Goal: Task Accomplishment & Management: Complete application form

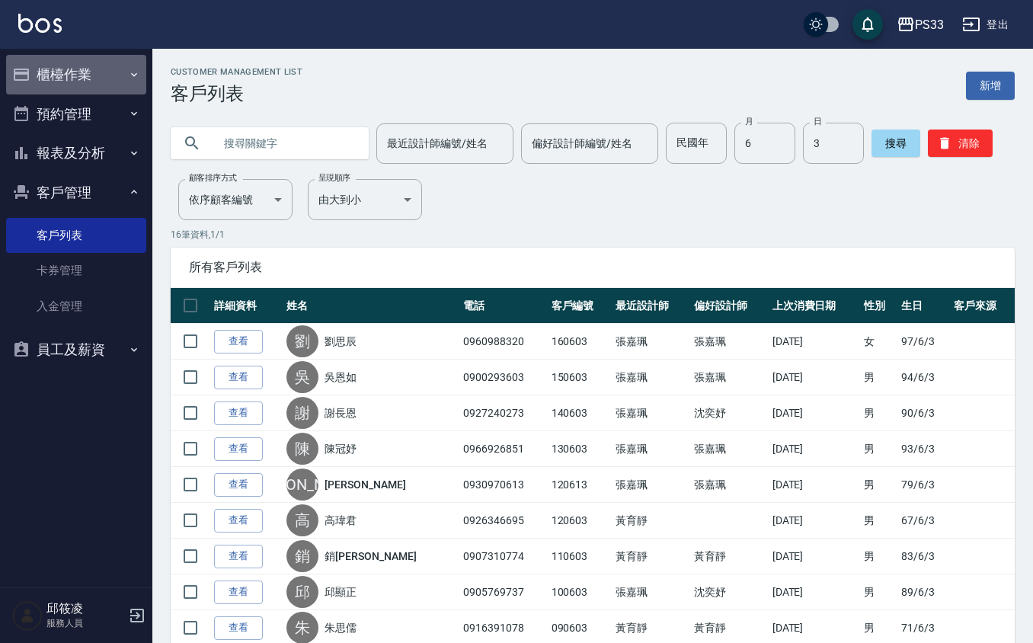
click at [79, 74] on button "櫃檯作業" at bounding box center [76, 75] width 140 height 40
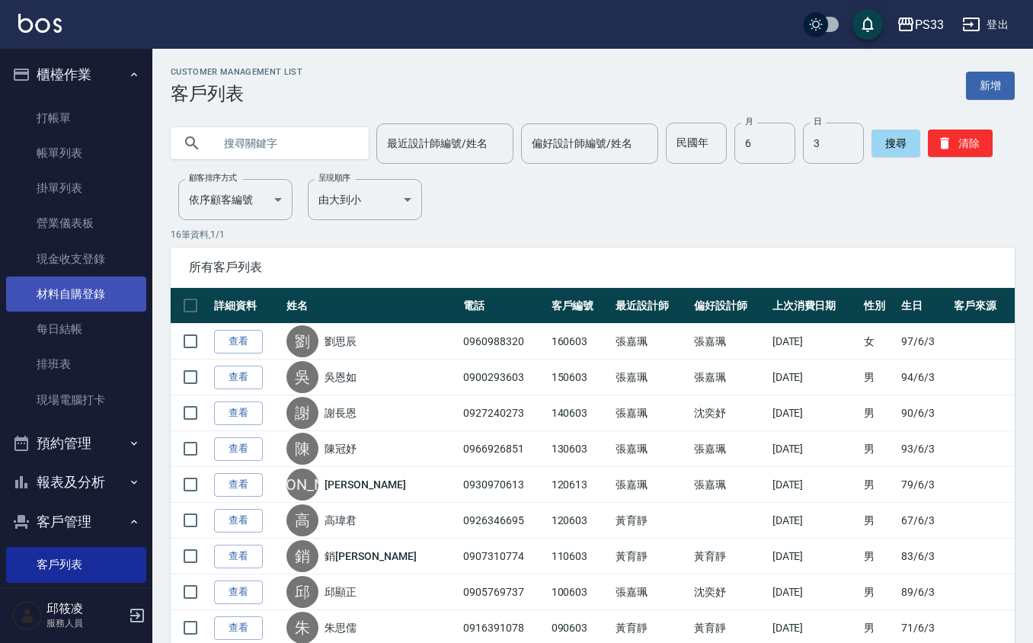
click at [56, 292] on link "材料自購登錄" at bounding box center [76, 293] width 140 height 35
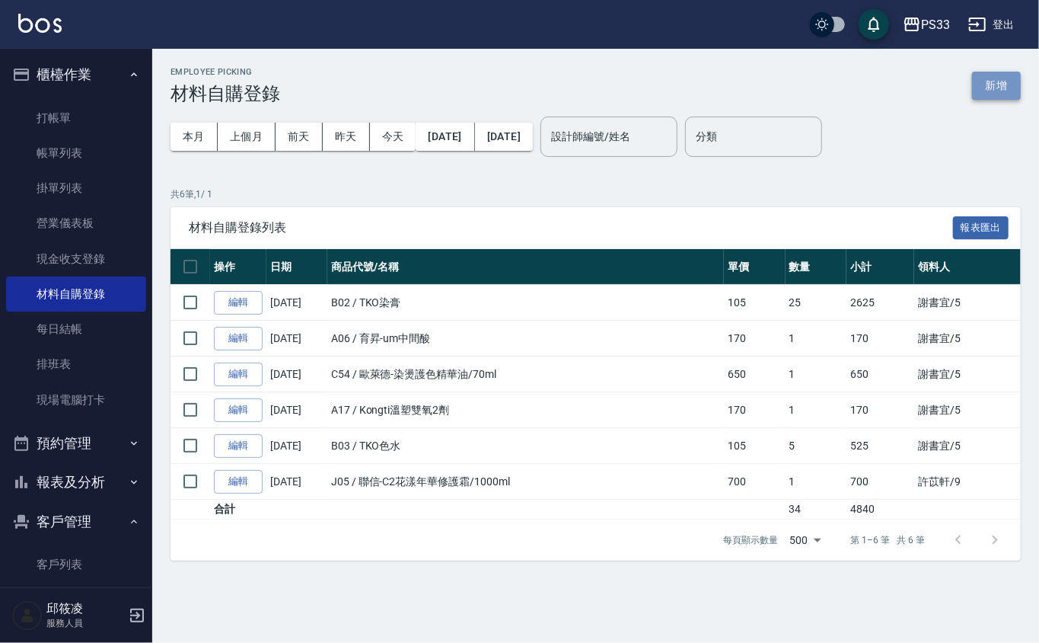
click at [998, 82] on button "新增" at bounding box center [996, 86] width 49 height 28
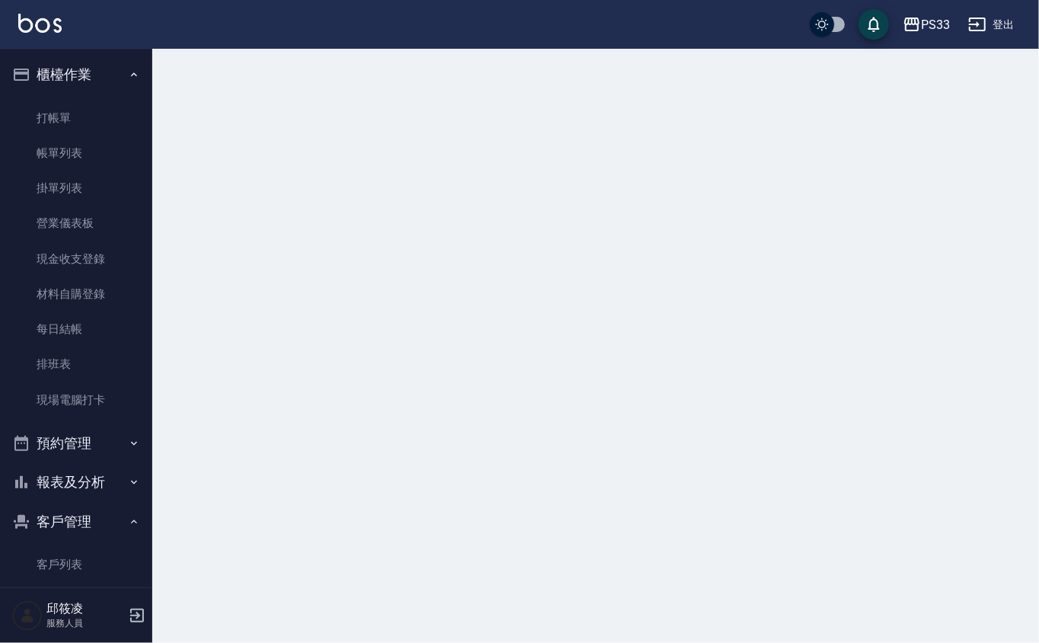
click at [998, 82] on div at bounding box center [519, 321] width 1039 height 643
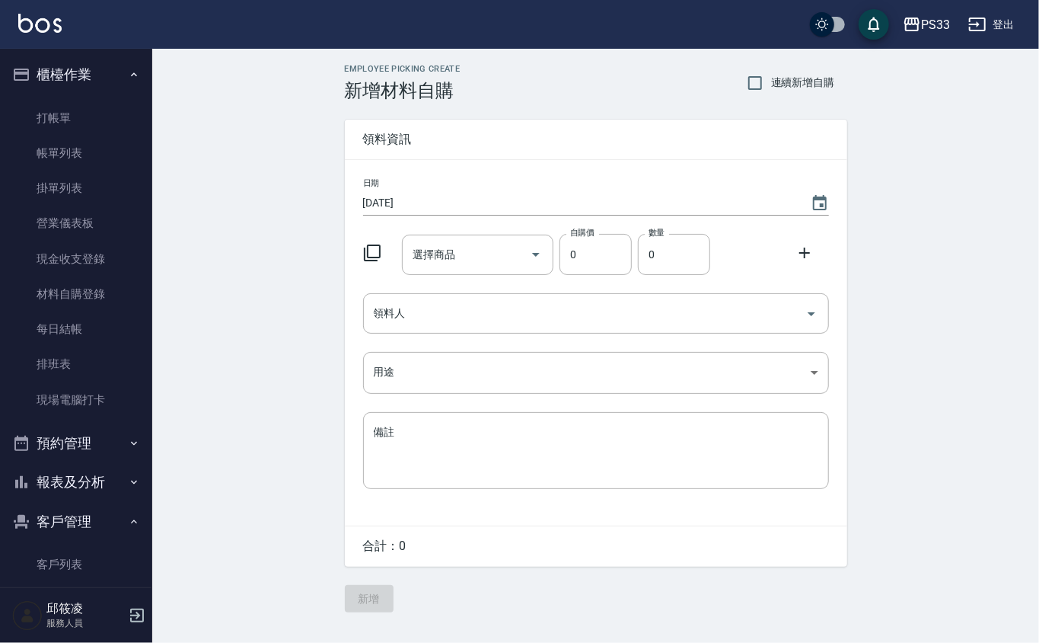
click at [367, 248] on icon at bounding box center [372, 253] width 18 height 18
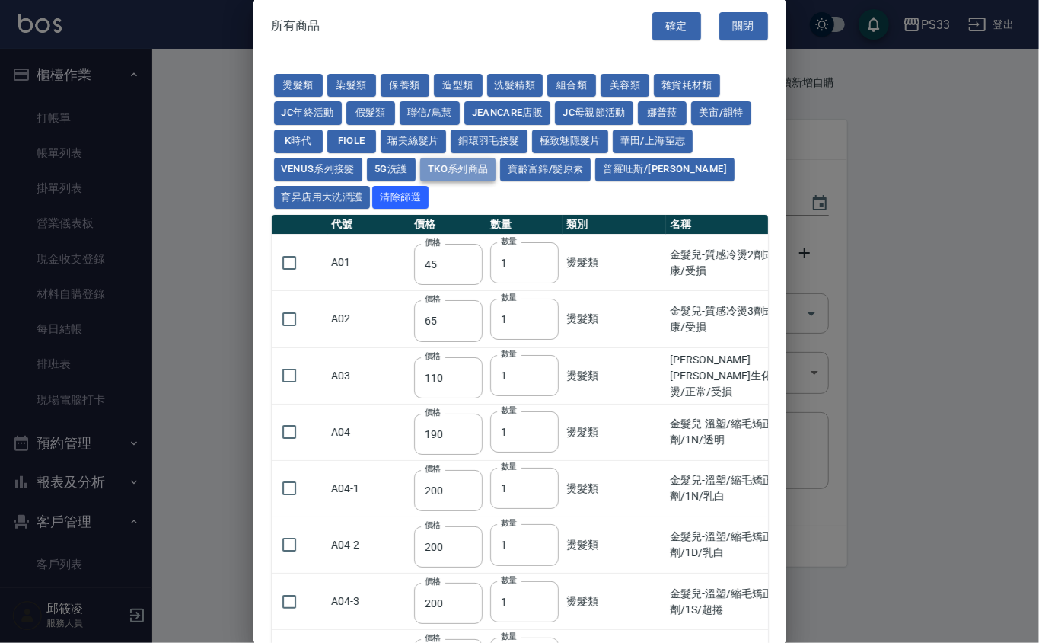
click at [492, 171] on button "TKO系列商品" at bounding box center [458, 170] width 76 height 24
type input "407"
type input "420"
type input "1300"
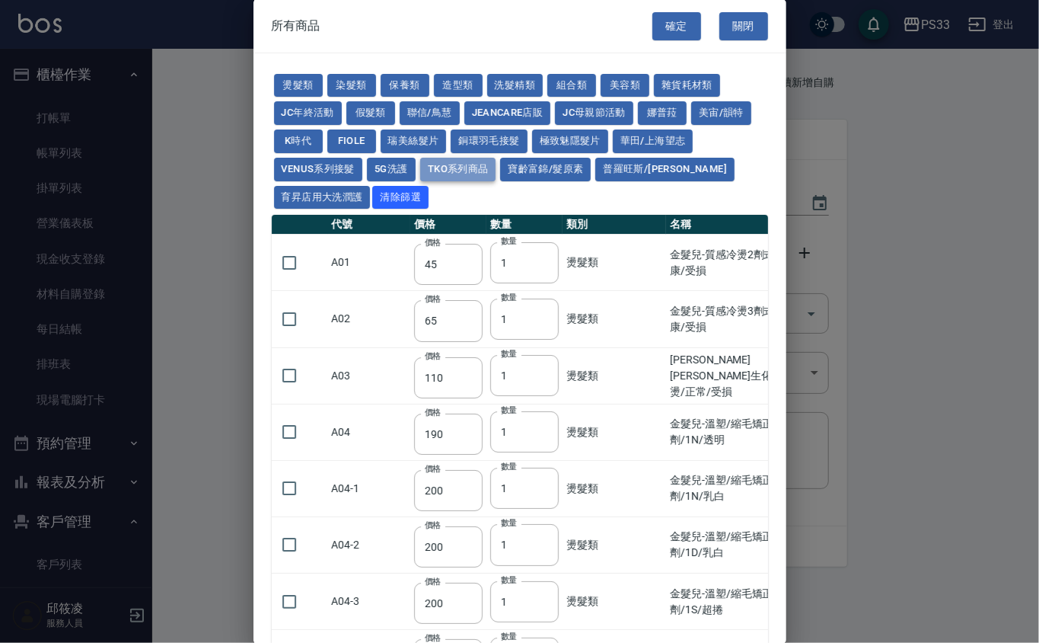
type input "50"
type input "500"
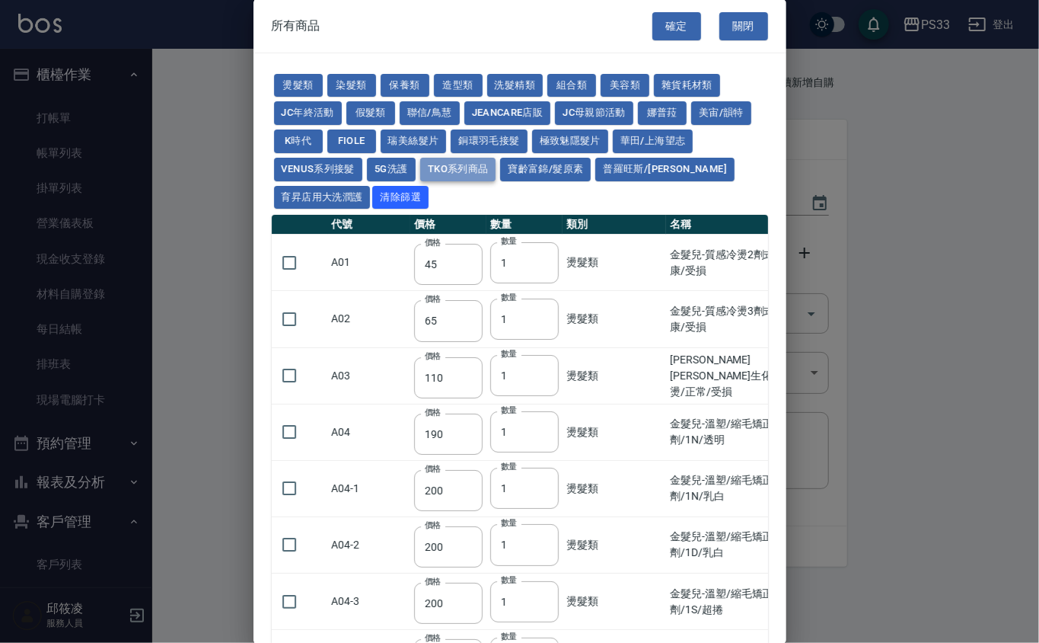
type input "500"
type input "200"
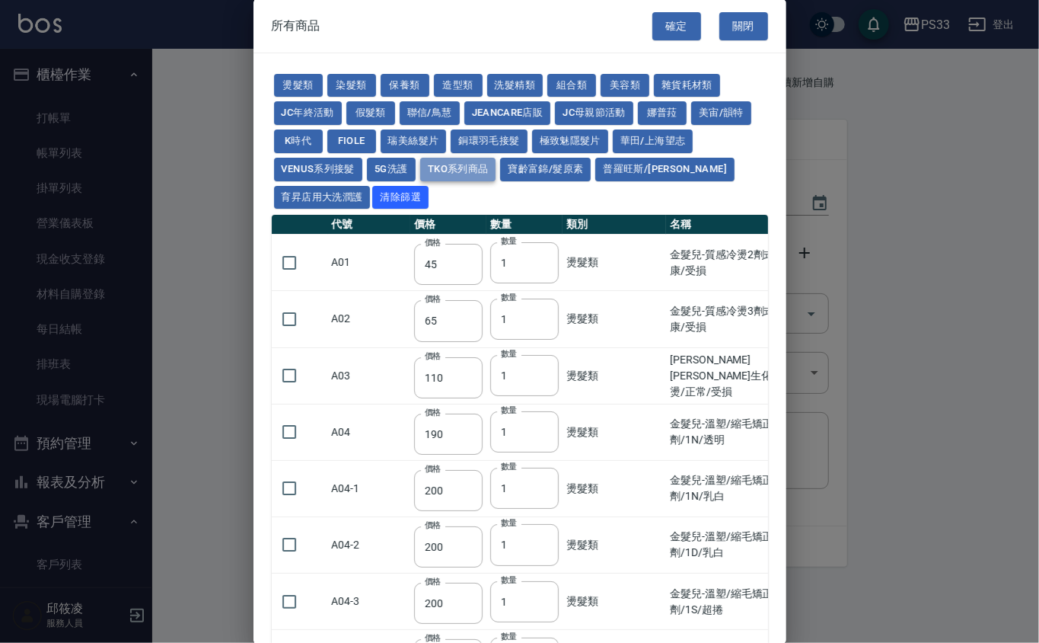
type input "200"
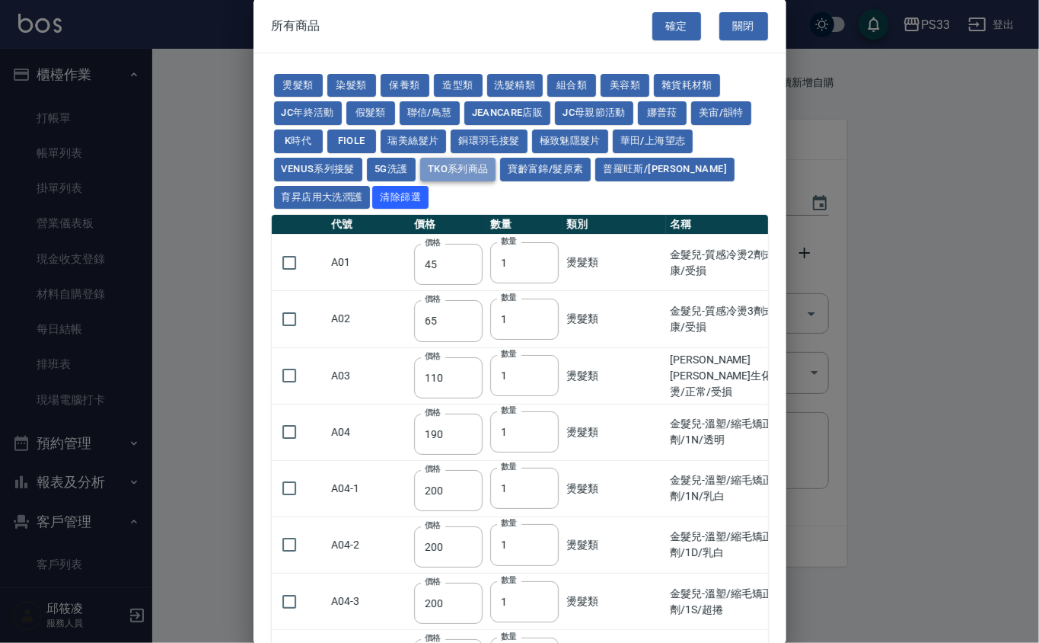
type input "200"
type input "420"
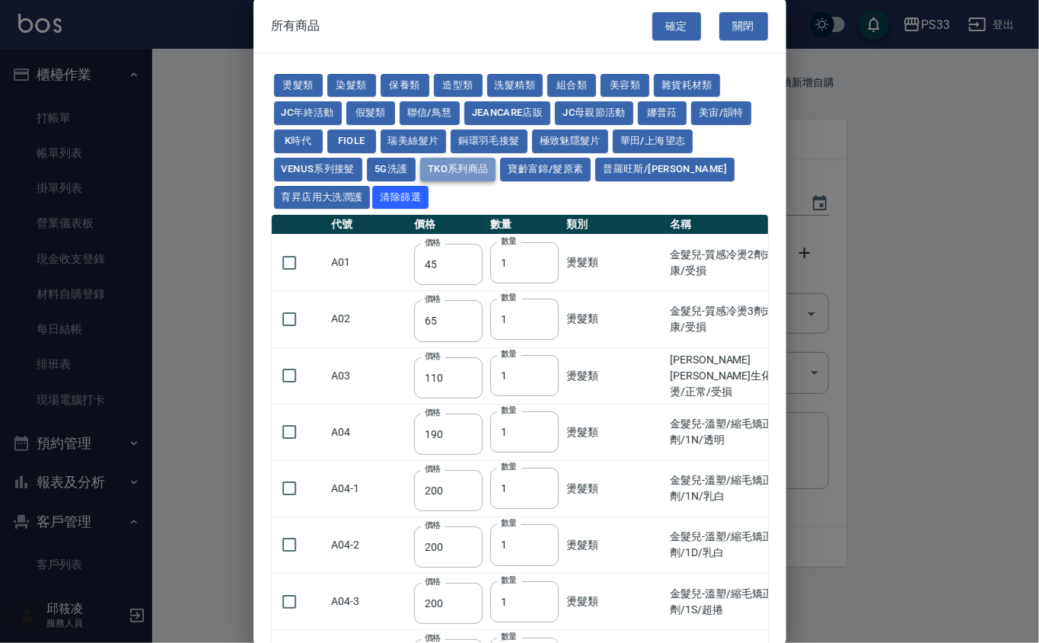
type input "420"
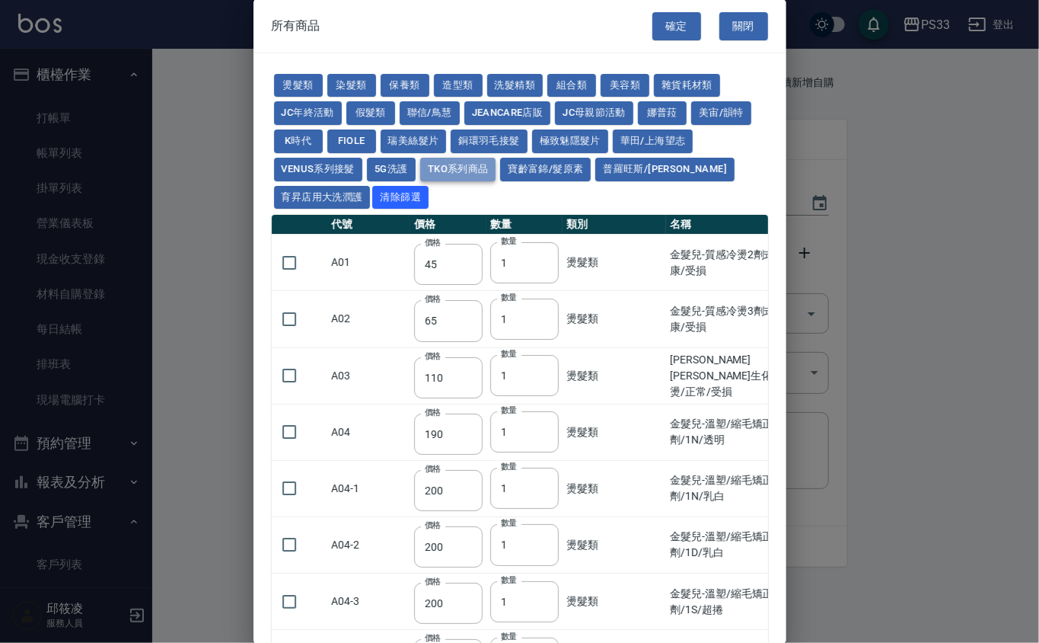
type input "420"
type input "150"
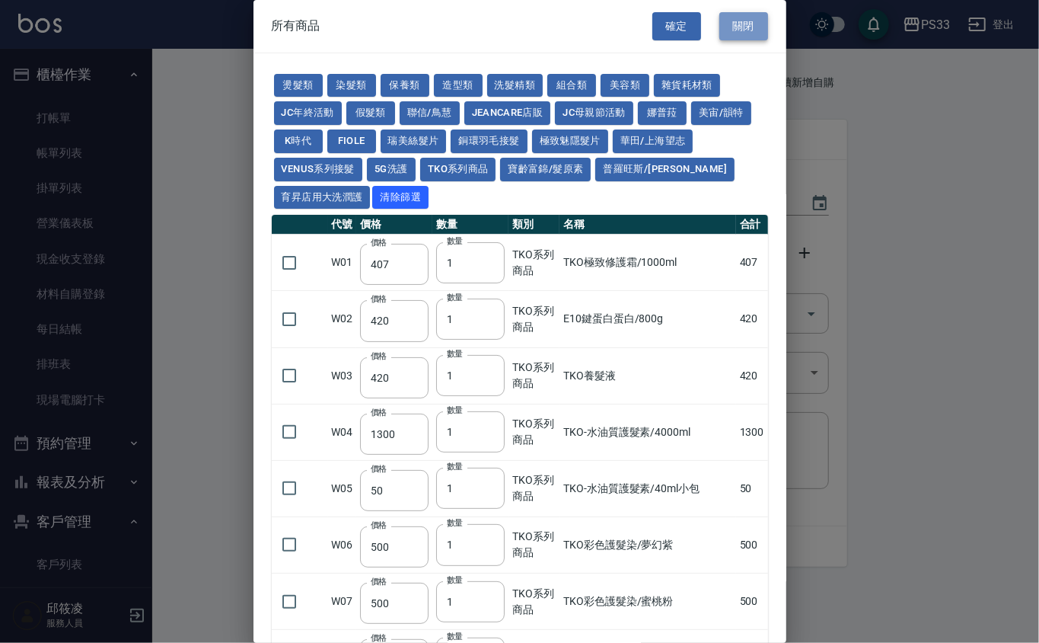
click at [739, 26] on button "關閉" at bounding box center [744, 26] width 49 height 28
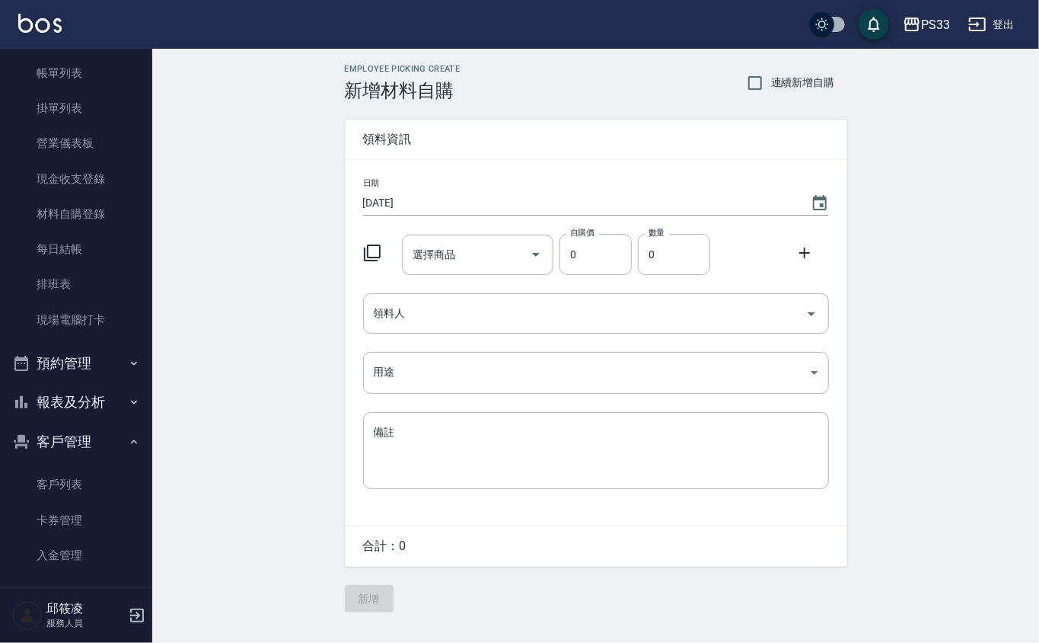
scroll to position [129, 0]
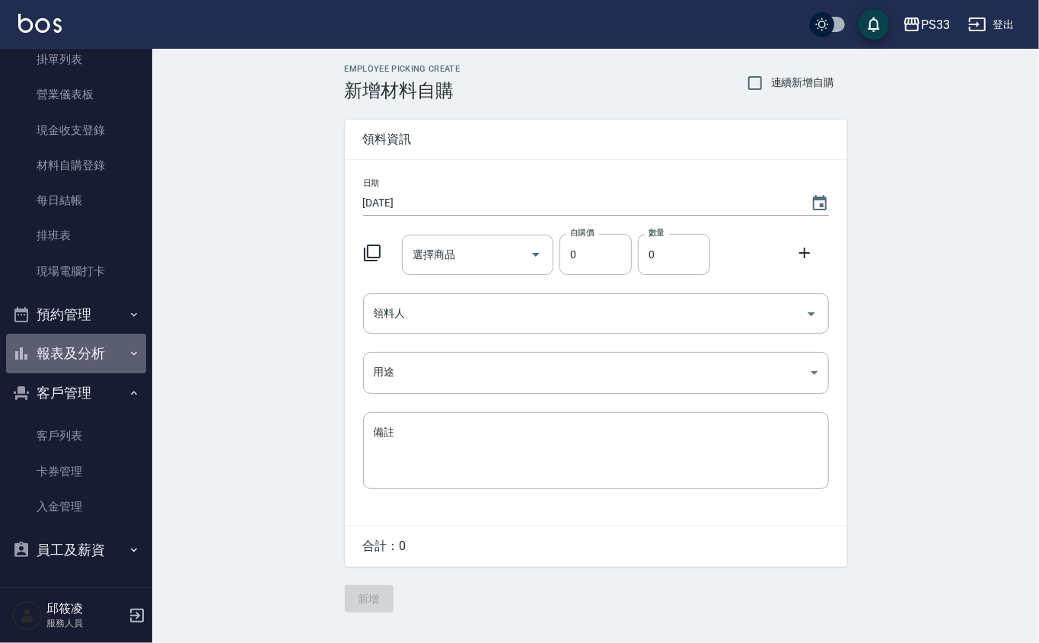
click at [85, 347] on button "報表及分析" at bounding box center [76, 354] width 140 height 40
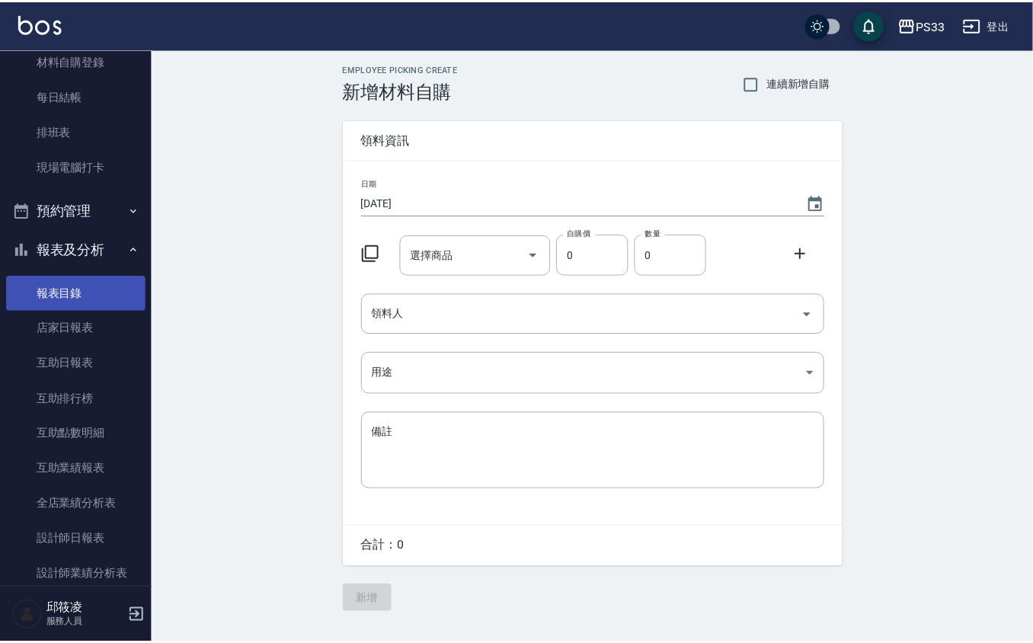
scroll to position [332, 0]
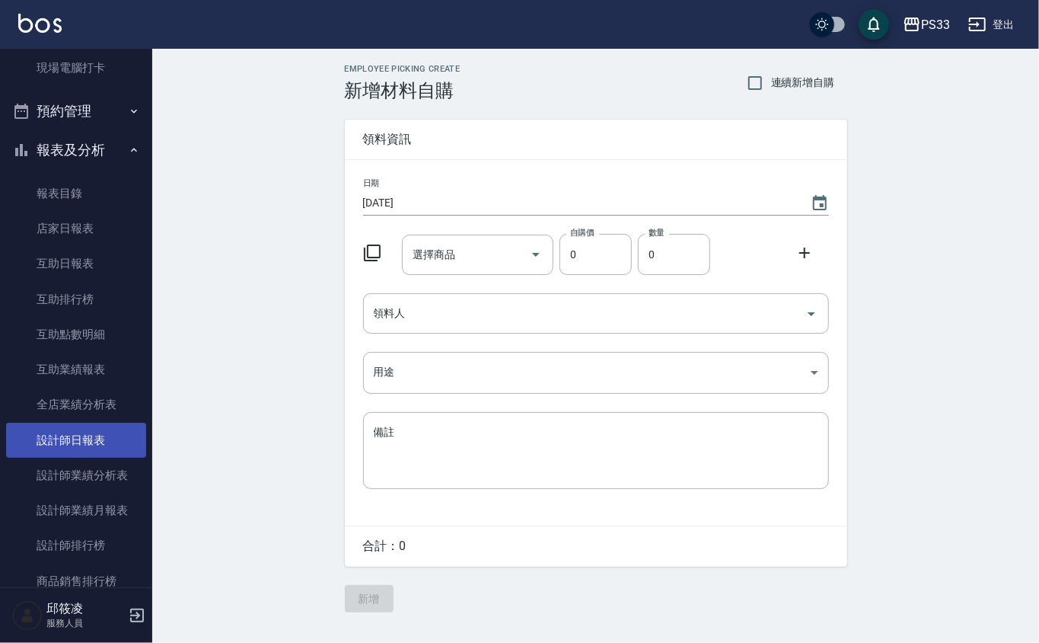
click at [75, 434] on link "設計師日報表" at bounding box center [76, 440] width 140 height 35
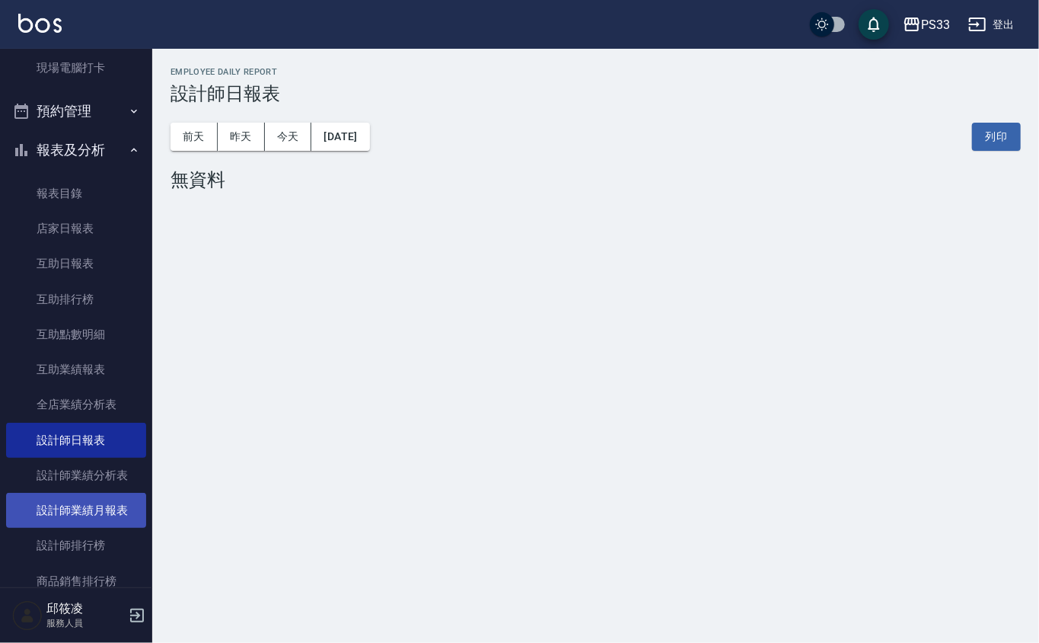
click at [86, 516] on link "設計師業績月報表" at bounding box center [76, 510] width 140 height 35
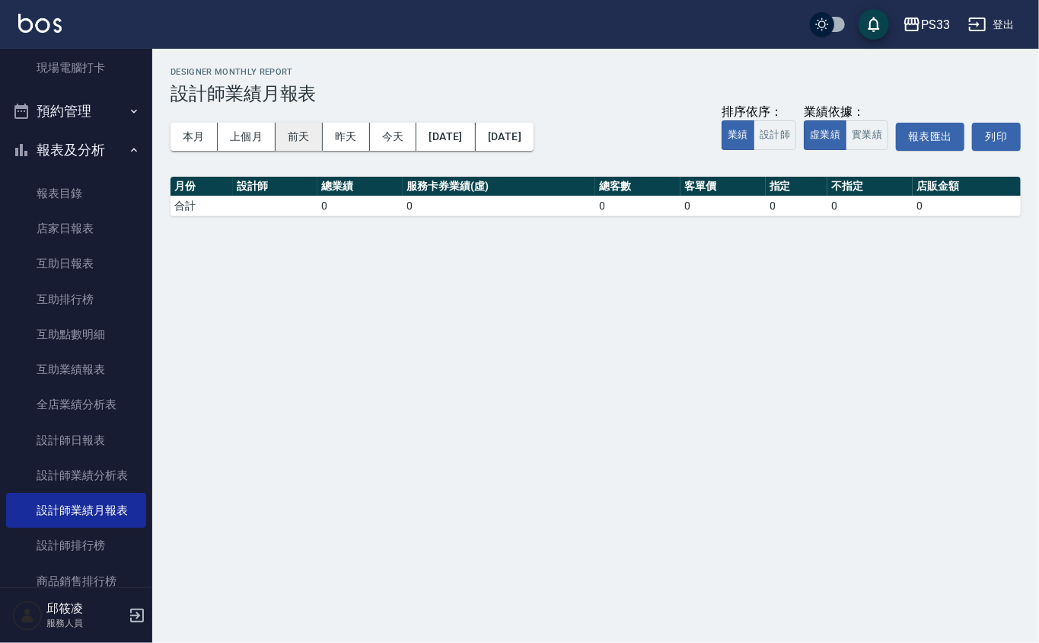
click at [302, 126] on button "前天" at bounding box center [299, 137] width 47 height 28
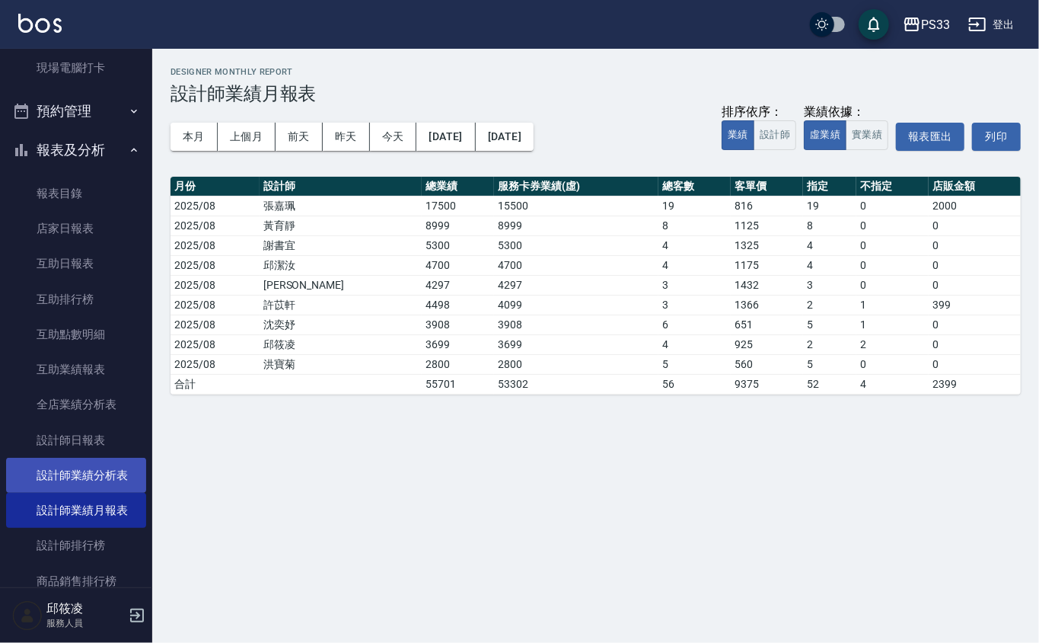
click at [81, 481] on link "設計師業績分析表" at bounding box center [76, 475] width 140 height 35
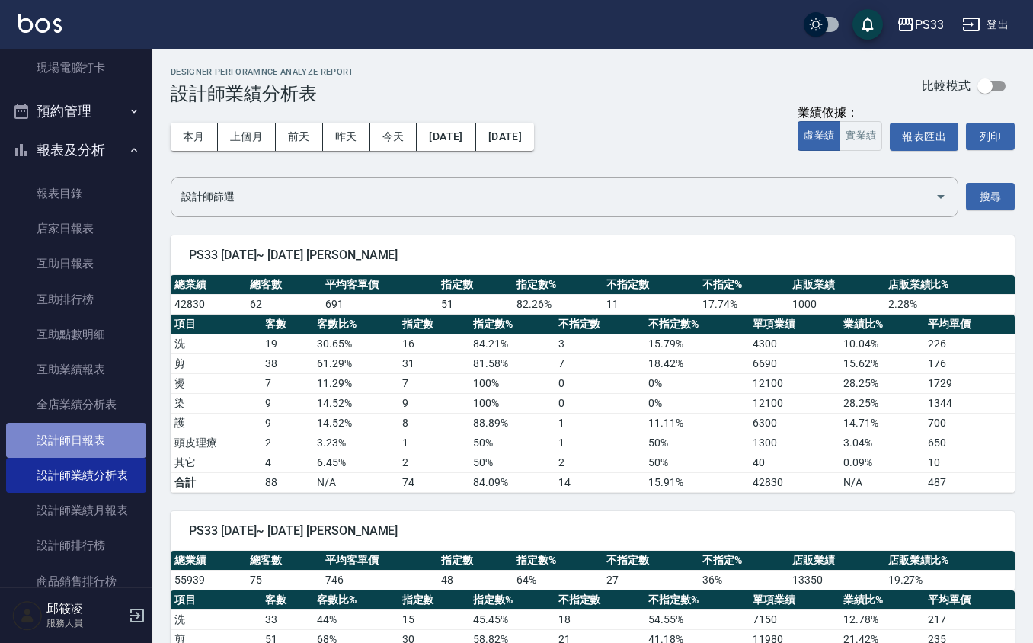
click at [89, 426] on link "設計師日報表" at bounding box center [76, 440] width 140 height 35
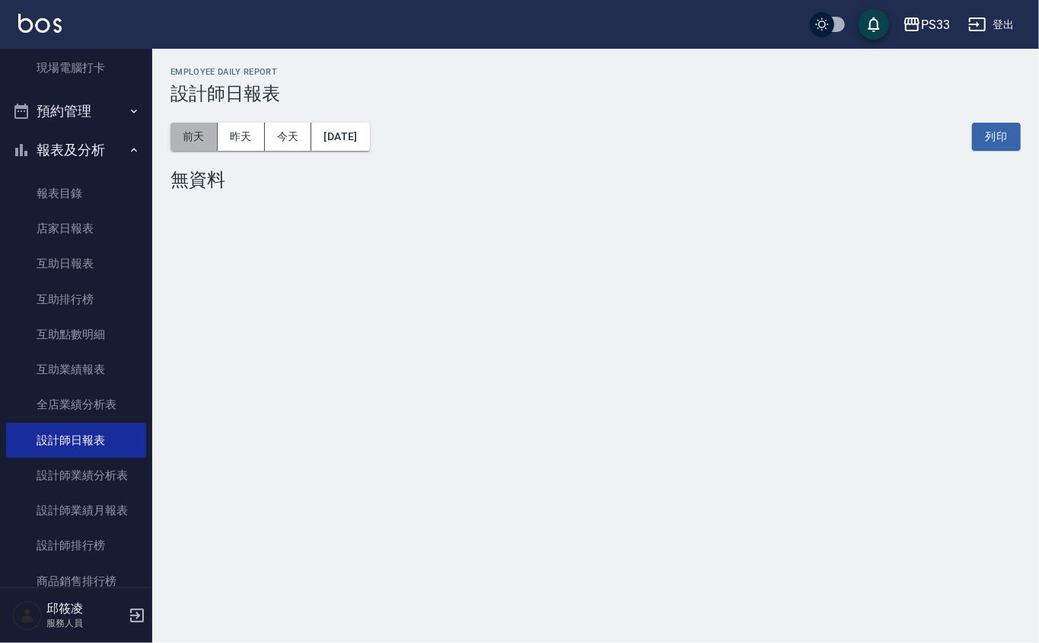
click at [177, 137] on button "前天" at bounding box center [194, 137] width 47 height 28
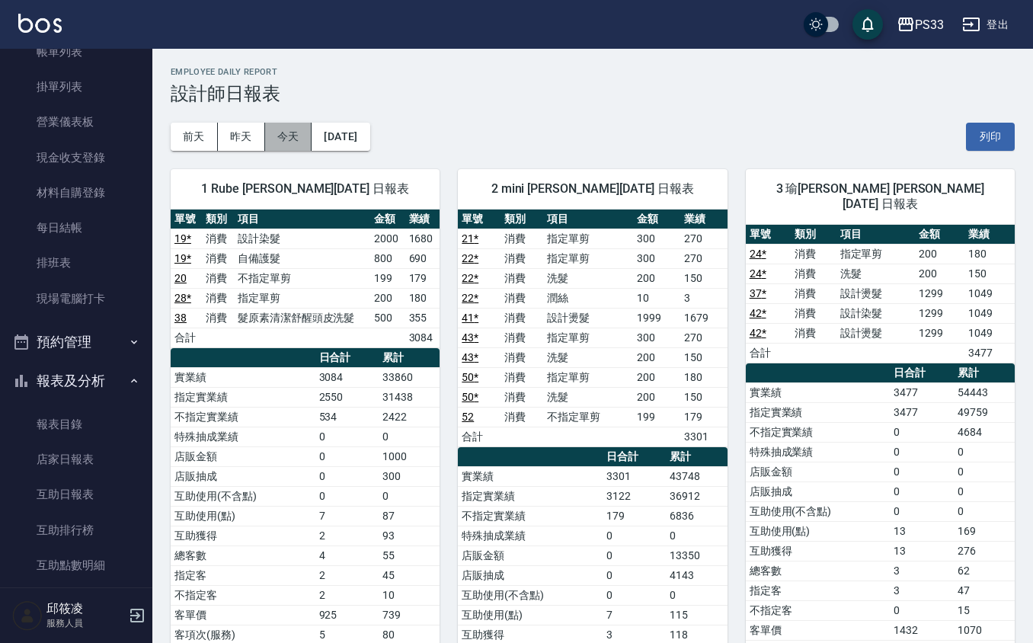
click at [309, 132] on button "今天" at bounding box center [288, 137] width 47 height 28
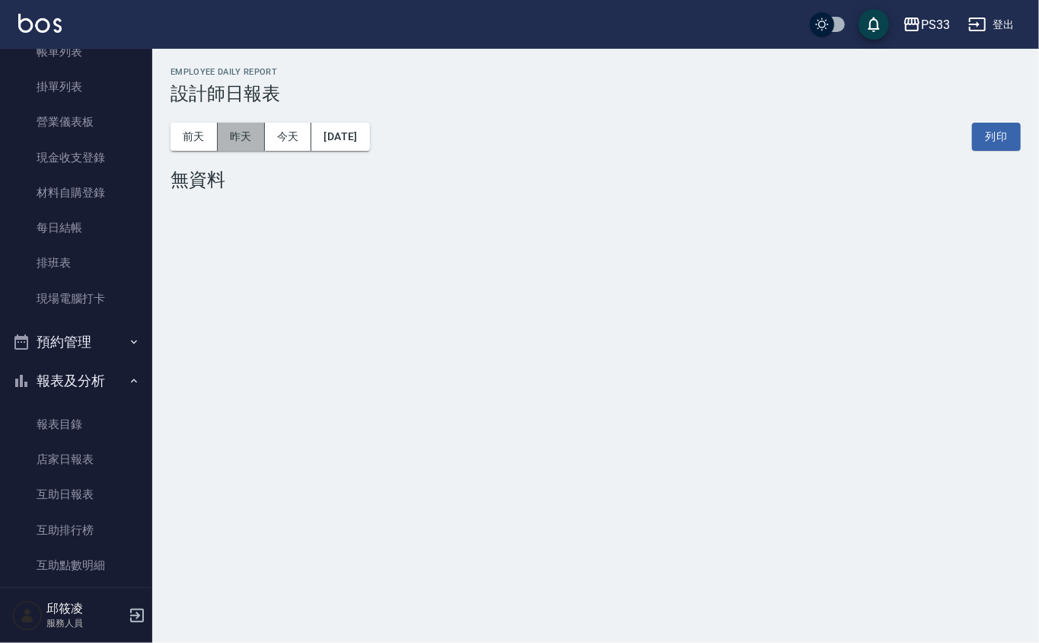
click at [248, 144] on button "昨天" at bounding box center [241, 137] width 47 height 28
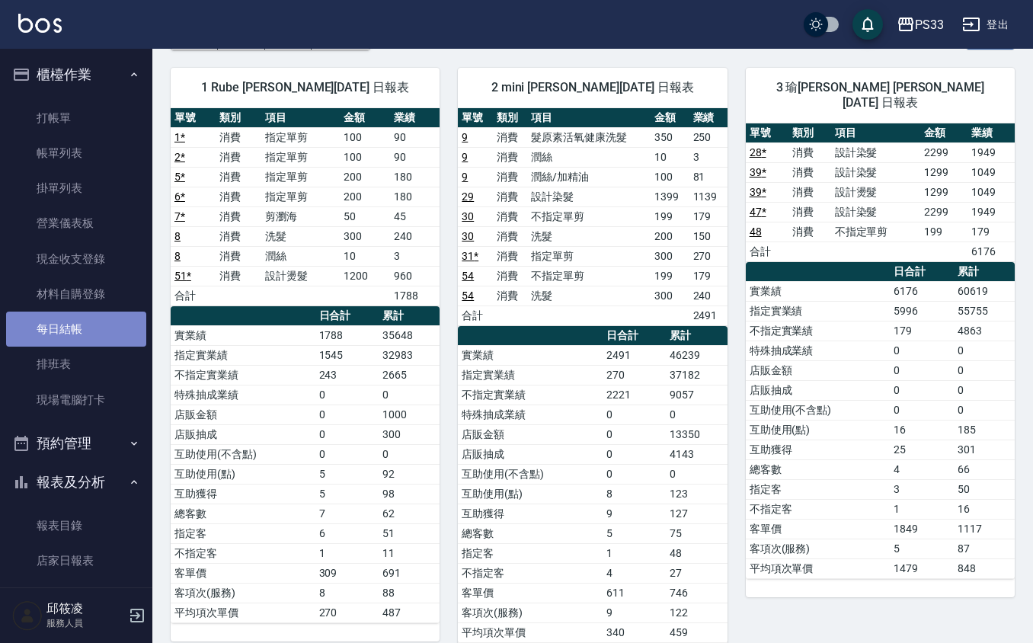
click at [89, 330] on link "每日結帳" at bounding box center [76, 328] width 140 height 35
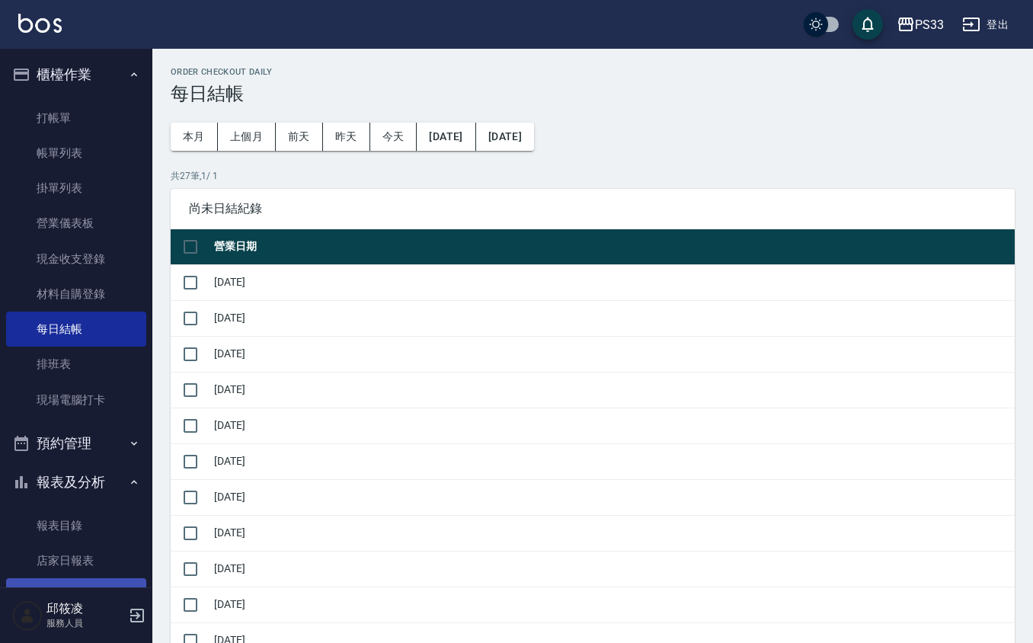
scroll to position [101, 0]
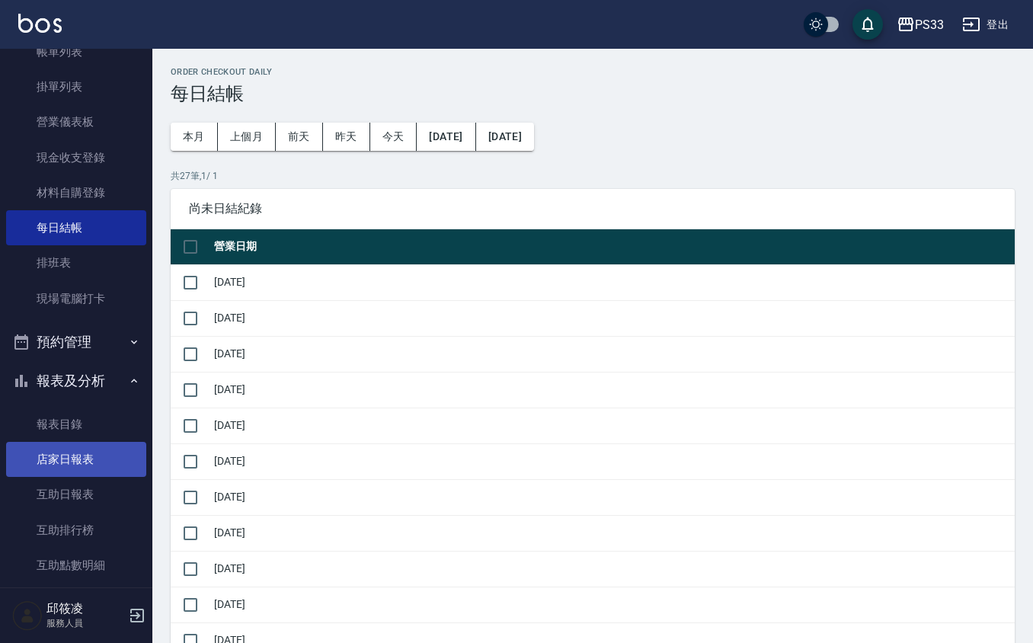
click at [73, 461] on link "店家日報表" at bounding box center [76, 459] width 140 height 35
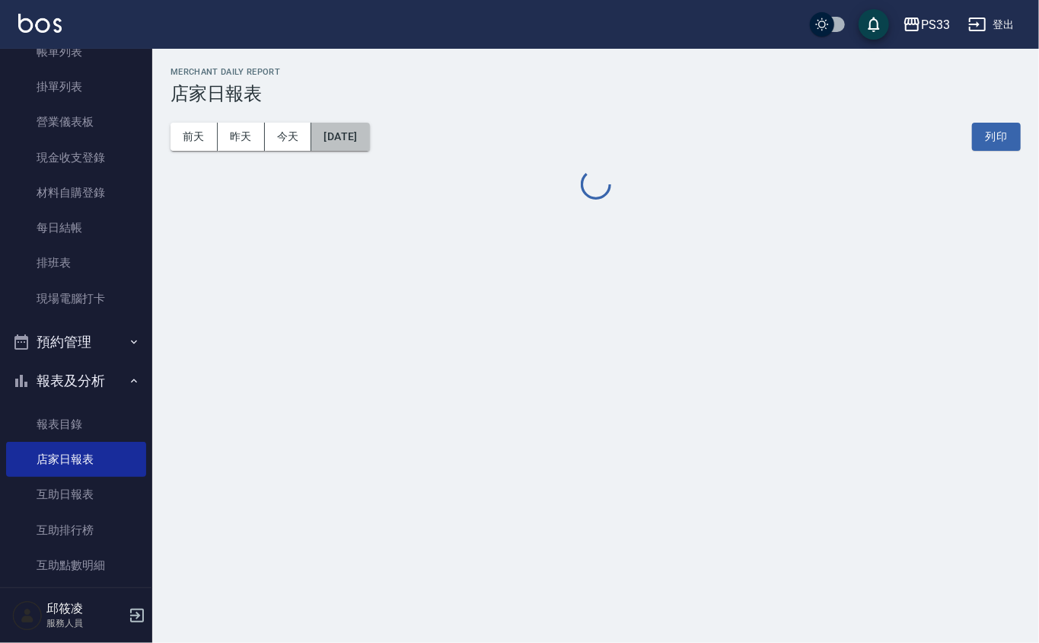
click at [353, 148] on button "[DATE]" at bounding box center [340, 137] width 58 height 28
click at [359, 142] on button "[DATE]" at bounding box center [340, 137] width 58 height 28
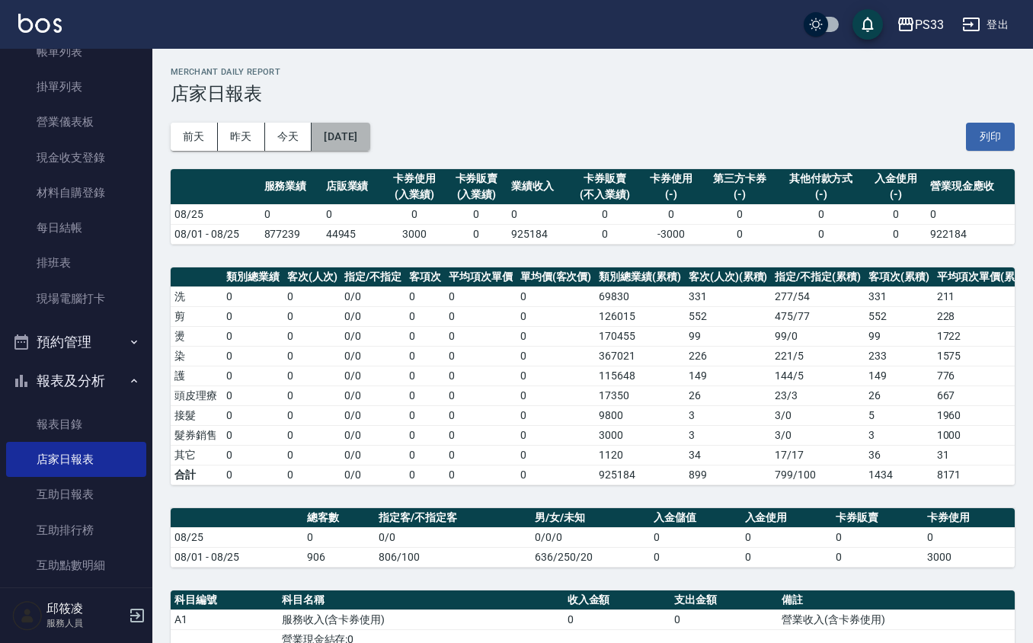
click at [321, 135] on button "[DATE]" at bounding box center [340, 137] width 58 height 28
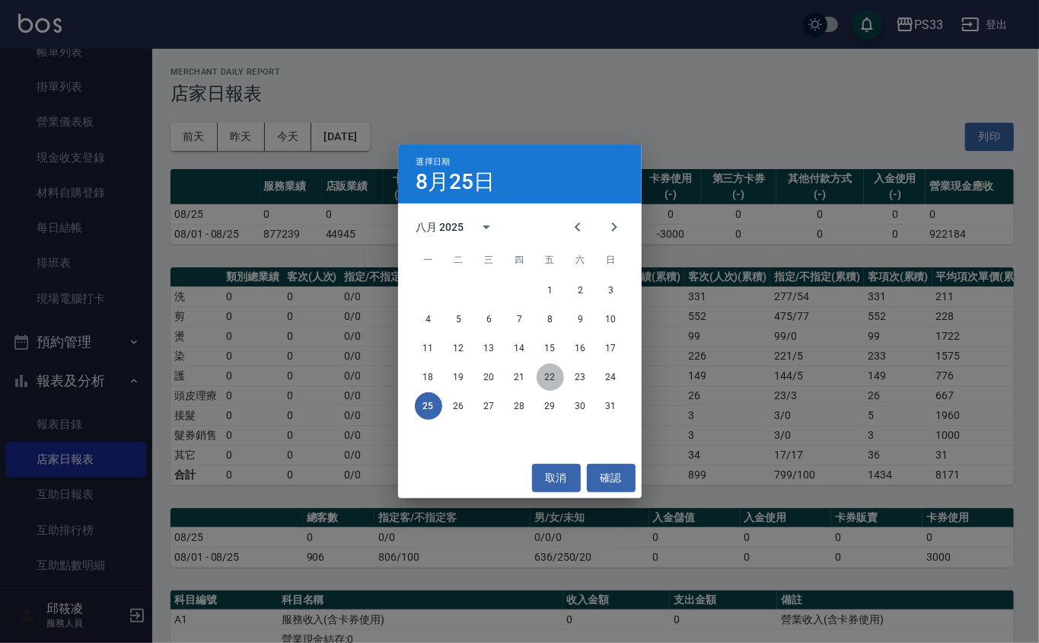
click at [542, 372] on button "22" at bounding box center [550, 376] width 27 height 27
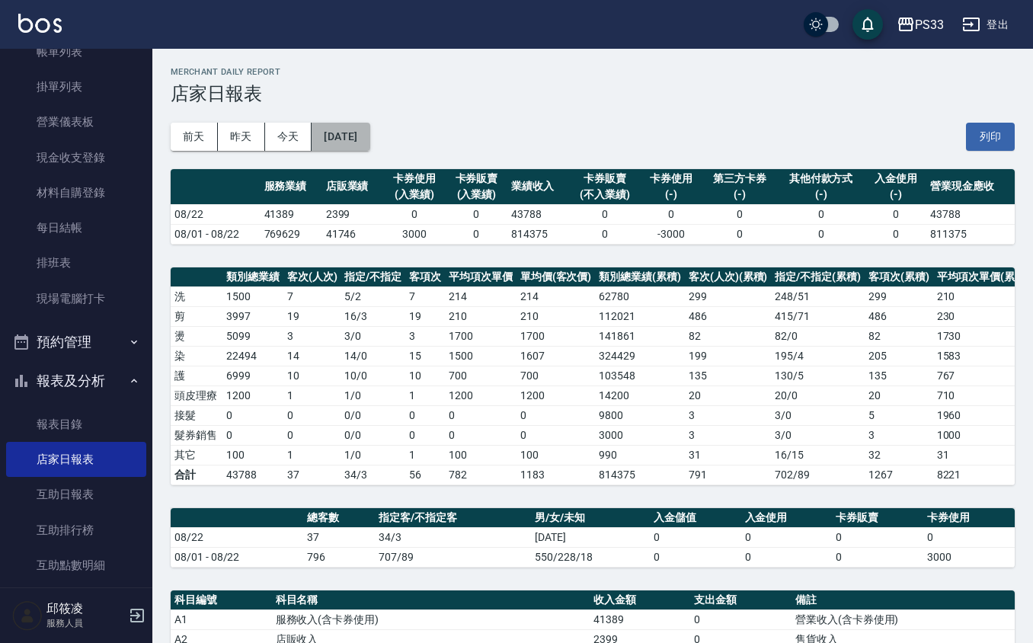
click at [354, 144] on button "[DATE]" at bounding box center [340, 137] width 58 height 28
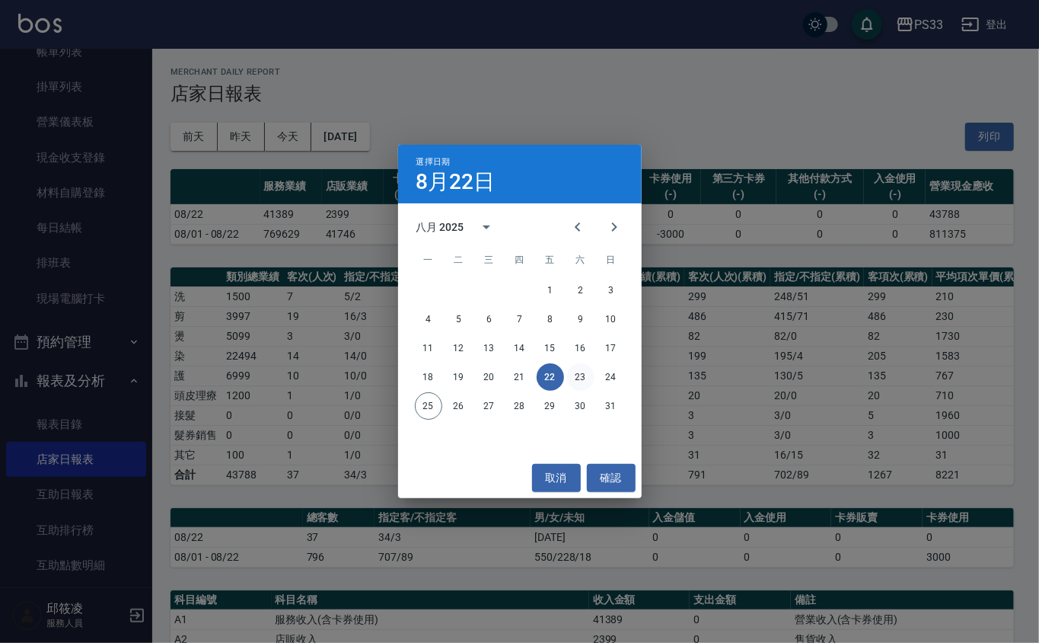
click at [588, 369] on button "23" at bounding box center [580, 376] width 27 height 27
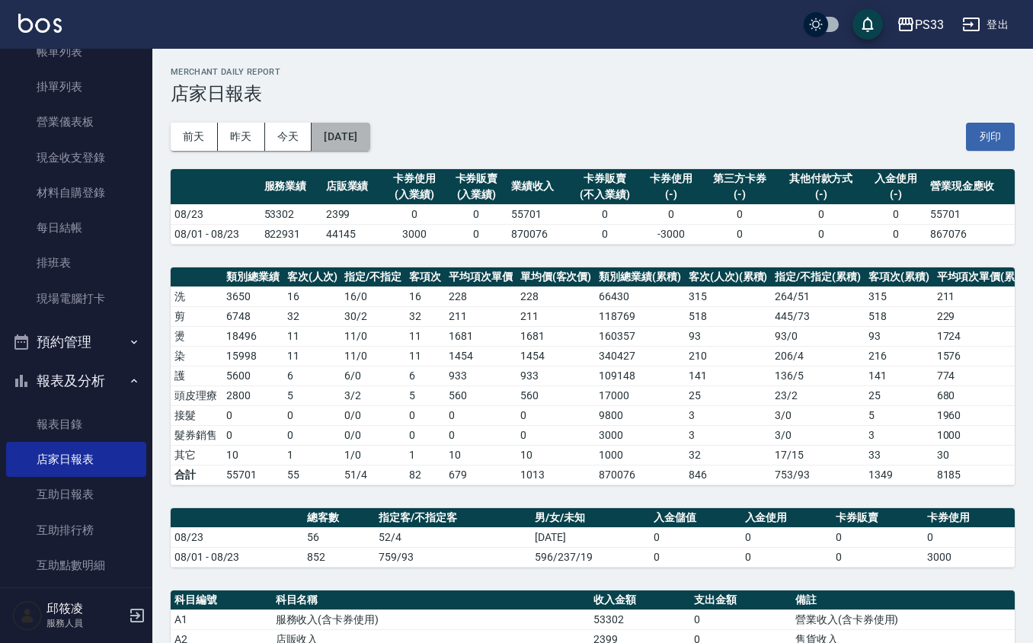
click at [334, 132] on button "[DATE]" at bounding box center [340, 137] width 58 height 28
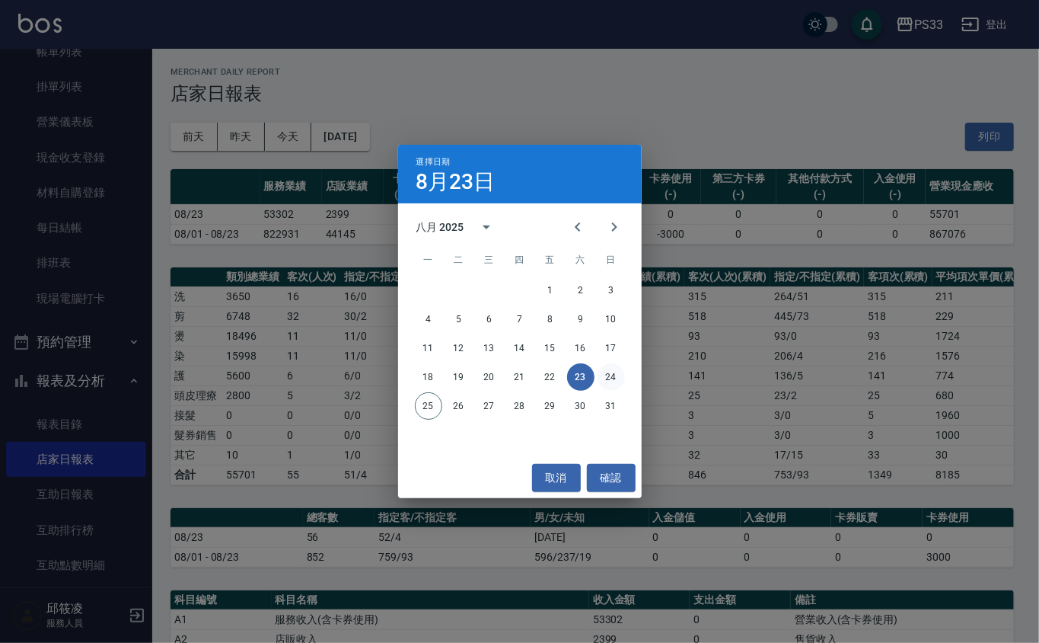
click at [604, 372] on button "24" at bounding box center [611, 376] width 27 height 27
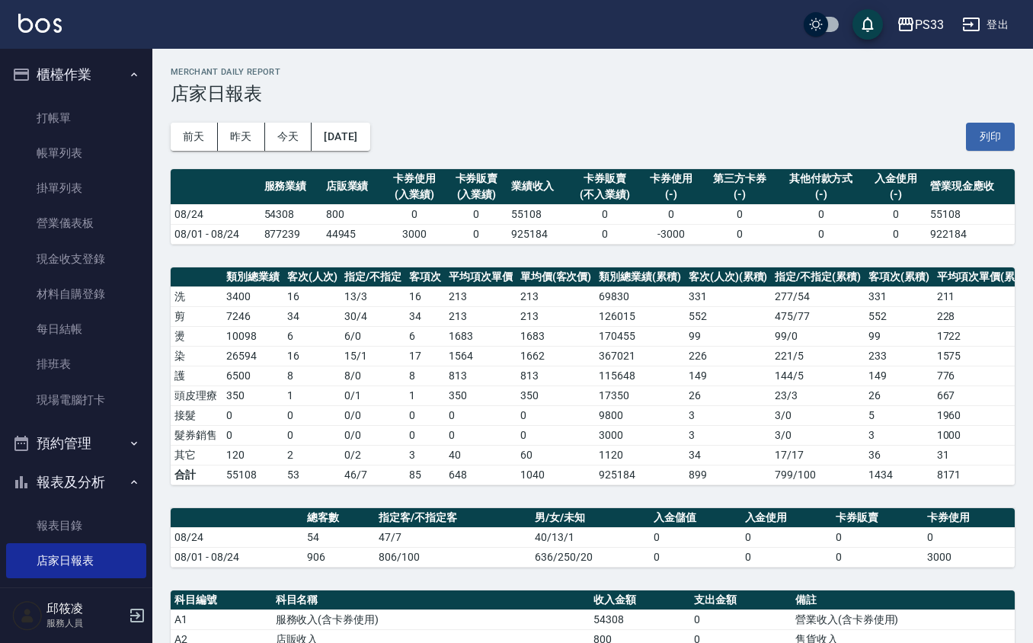
click at [43, 96] on ul "打帳單 帳單列表 掛單列表 營業儀表板 現金收支登錄 材料自購登錄 每日結帳 排班表 現場電腦打卡" at bounding box center [76, 258] width 140 height 329
click at [58, 113] on link "打帳單" at bounding box center [76, 118] width 140 height 35
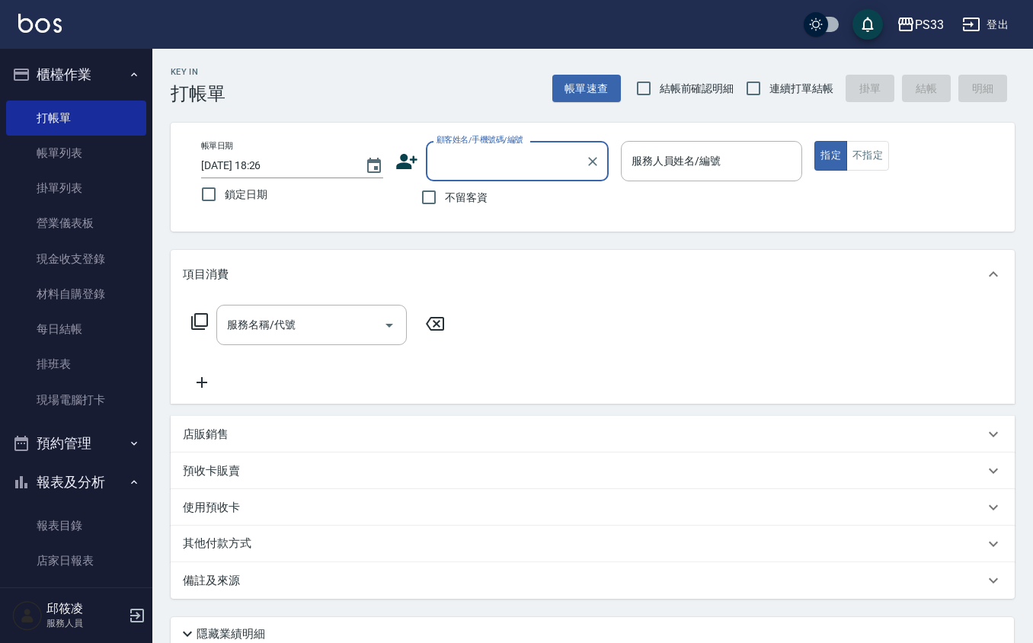
click at [410, 157] on icon at bounding box center [406, 161] width 23 height 23
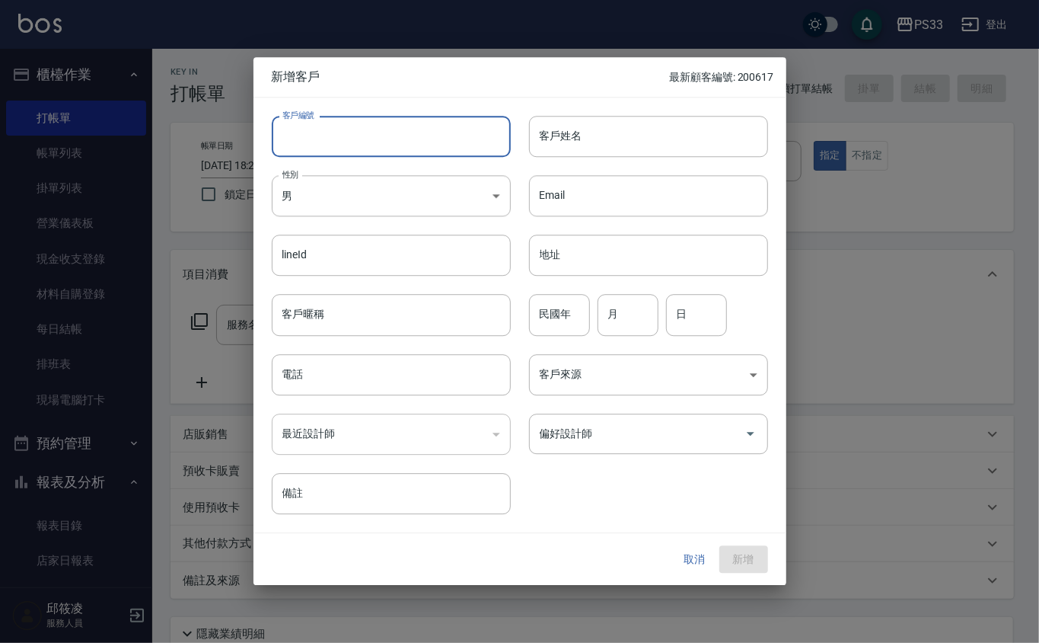
click at [430, 126] on input "客戶編號" at bounding box center [391, 136] width 239 height 41
click at [679, 546] on button "取消" at bounding box center [695, 559] width 49 height 28
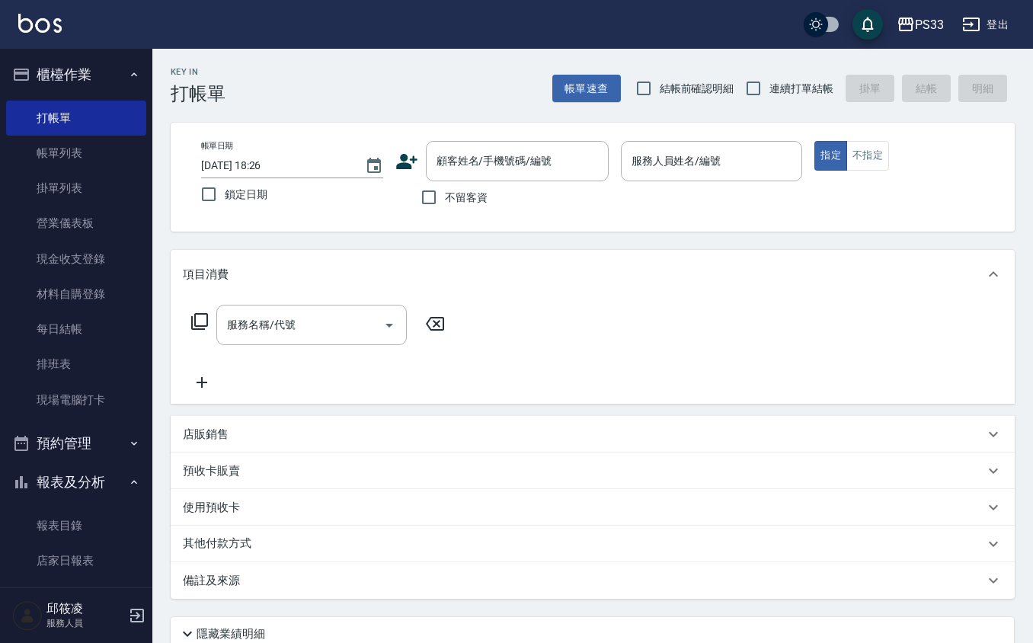
drag, startPoint x: 783, startPoint y: 83, endPoint x: 732, endPoint y: 79, distance: 51.2
click at [778, 81] on span "連續打單結帳" at bounding box center [801, 89] width 64 height 16
click at [769, 81] on input "連續打單結帳" at bounding box center [753, 88] width 32 height 32
checkbox input "true"
click at [405, 166] on icon at bounding box center [406, 161] width 21 height 15
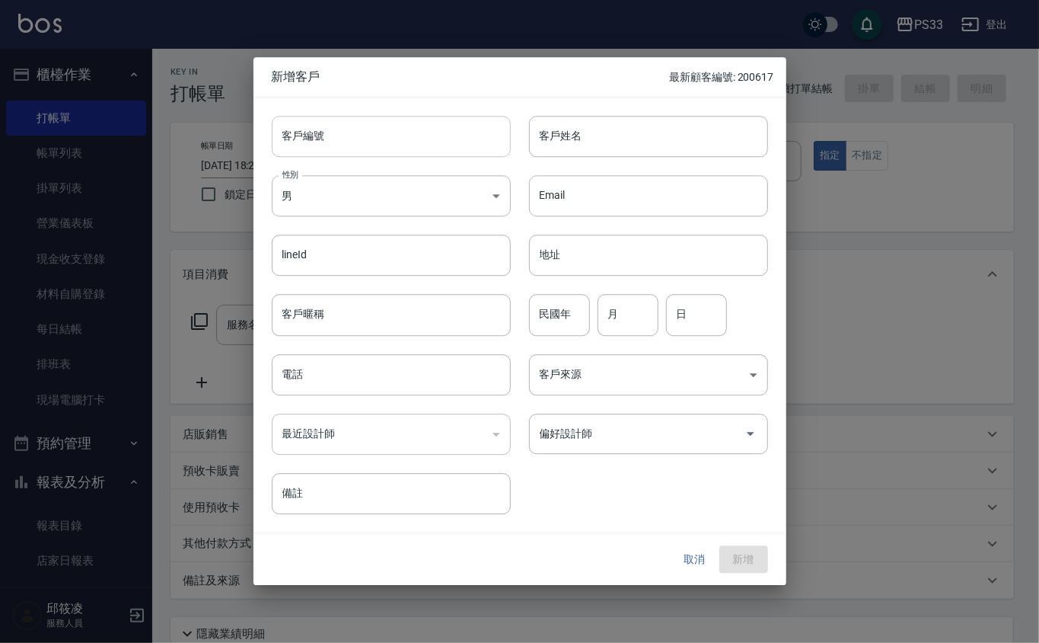
click at [346, 132] on input "客戶編號" at bounding box center [391, 136] width 239 height 41
type input "020514"
type input "[PERSON_NAME]"
type input "91"
type input "5"
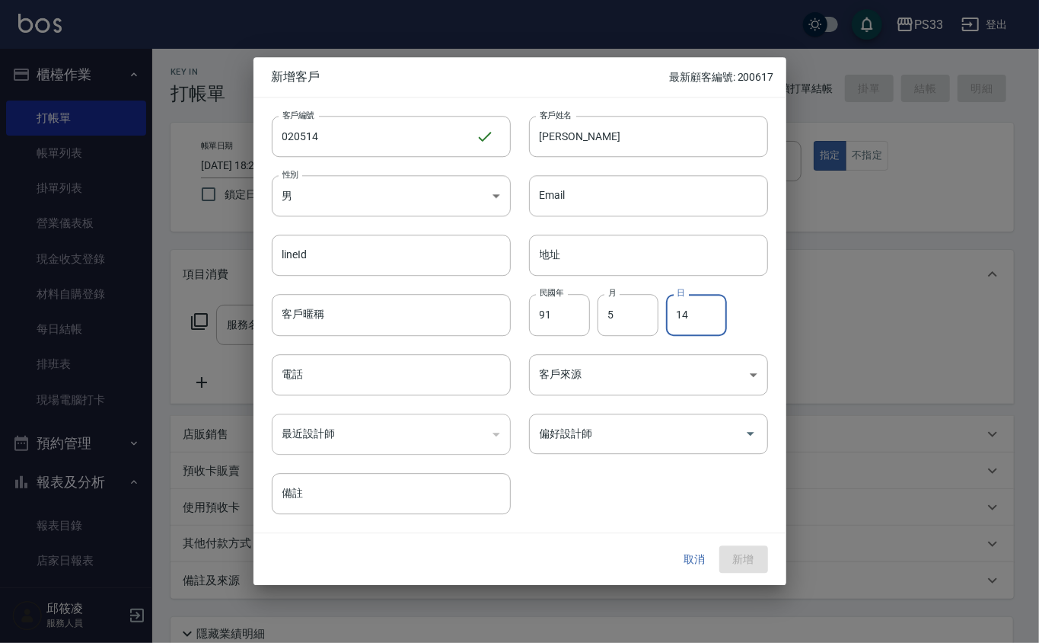
type input "14"
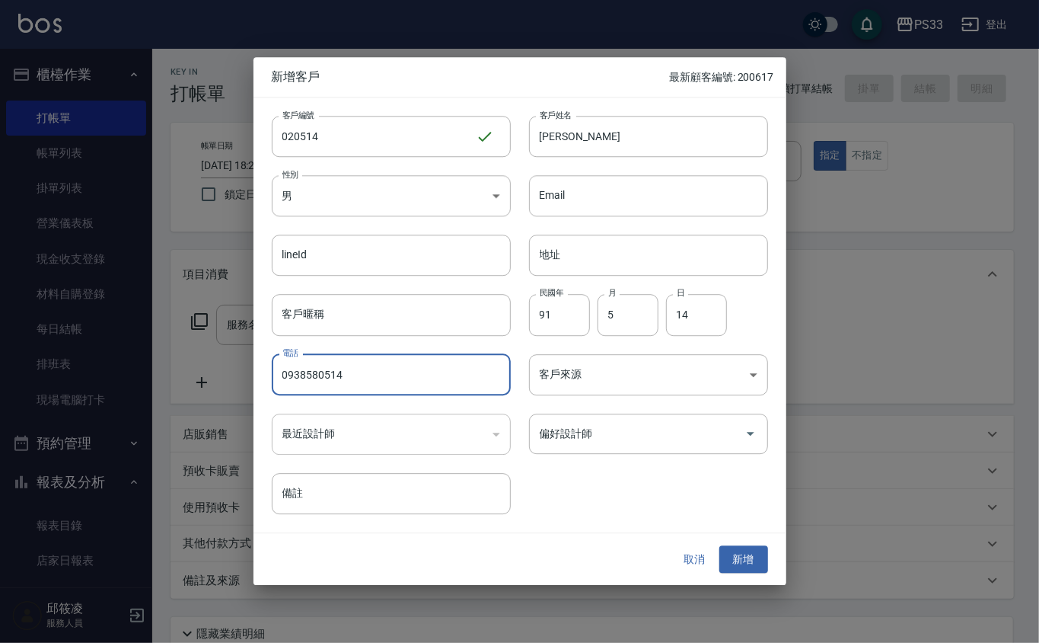
type input "0938580514"
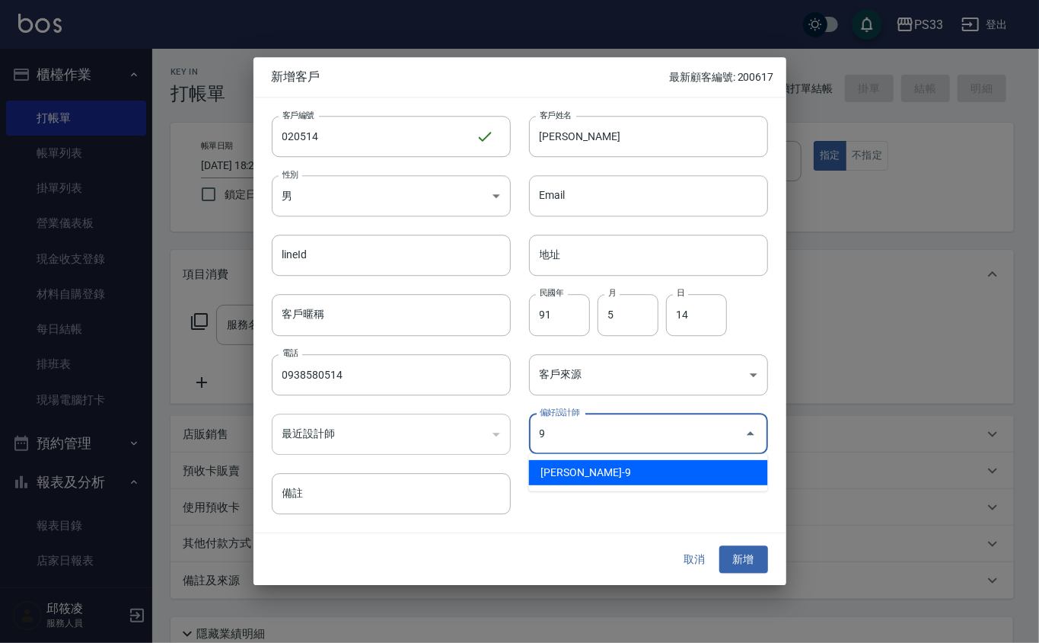
type input "許苡軒"
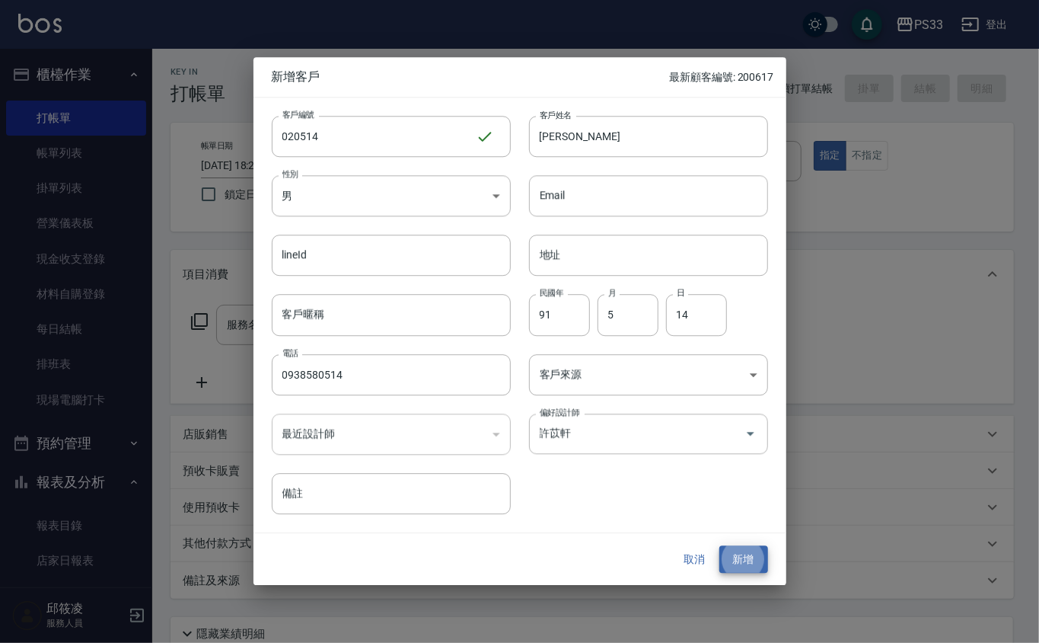
click at [720, 545] on button "新增" at bounding box center [744, 559] width 49 height 28
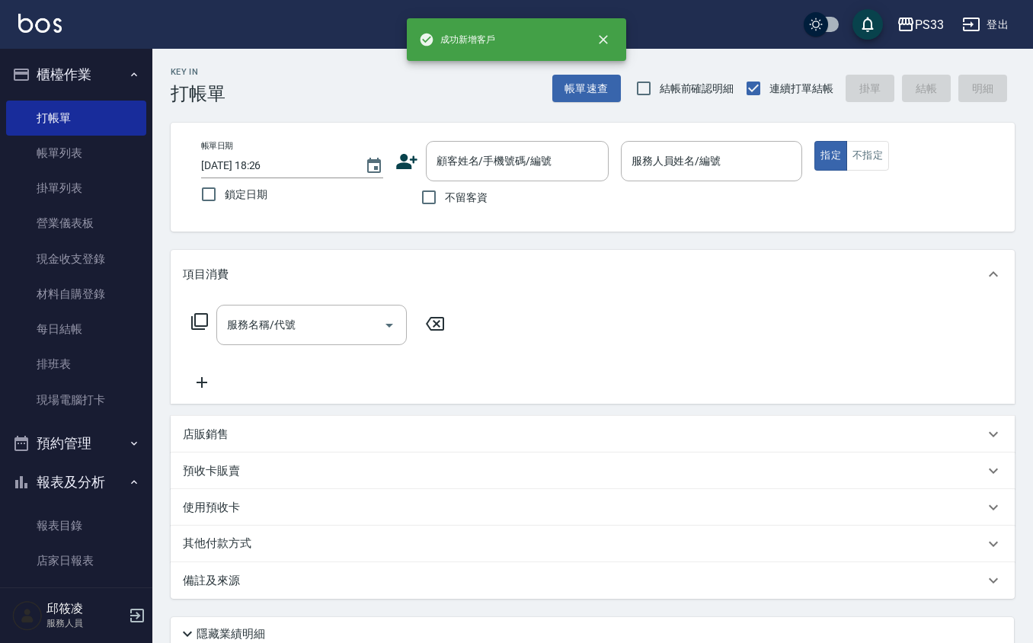
click at [405, 157] on icon at bounding box center [406, 161] width 21 height 15
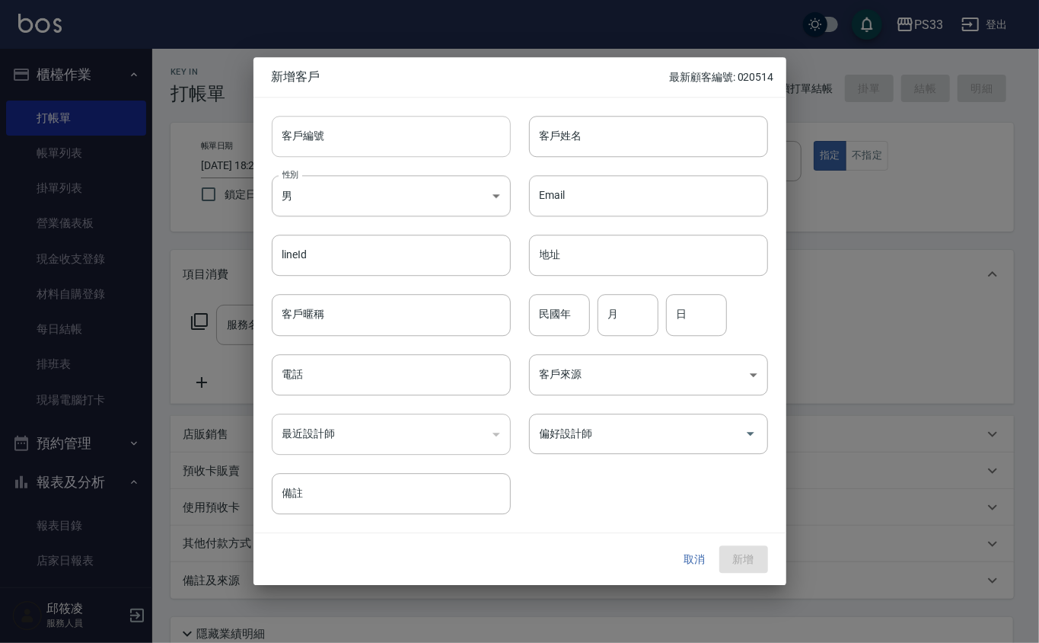
click at [407, 141] on input "客戶編號" at bounding box center [391, 136] width 239 height 41
type input "301104"
type input "[PERSON_NAME]"
type input "11"
type input "4"
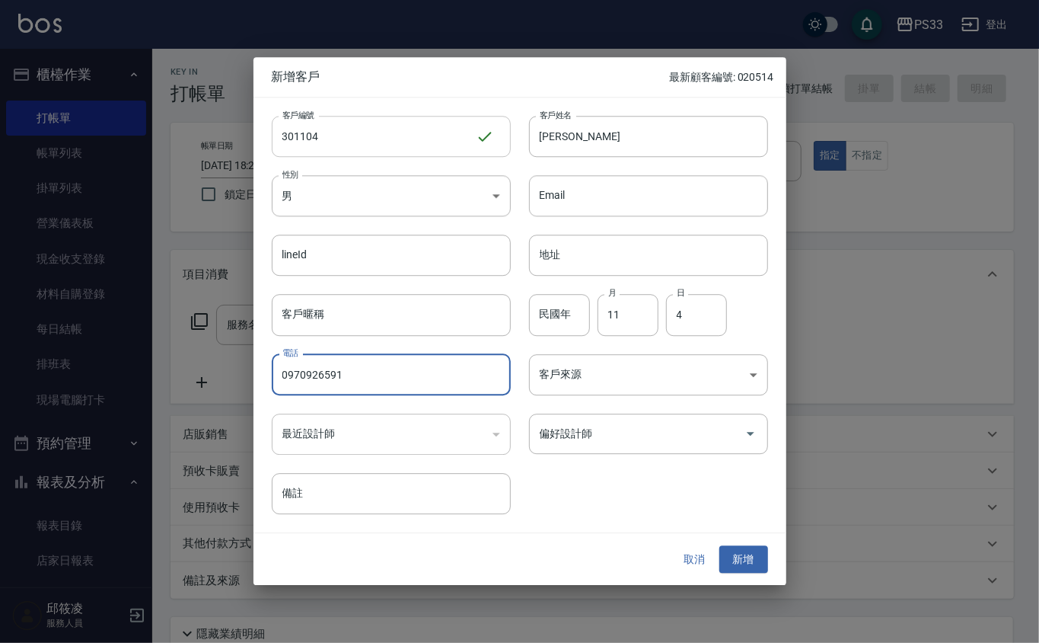
type input "0970926591"
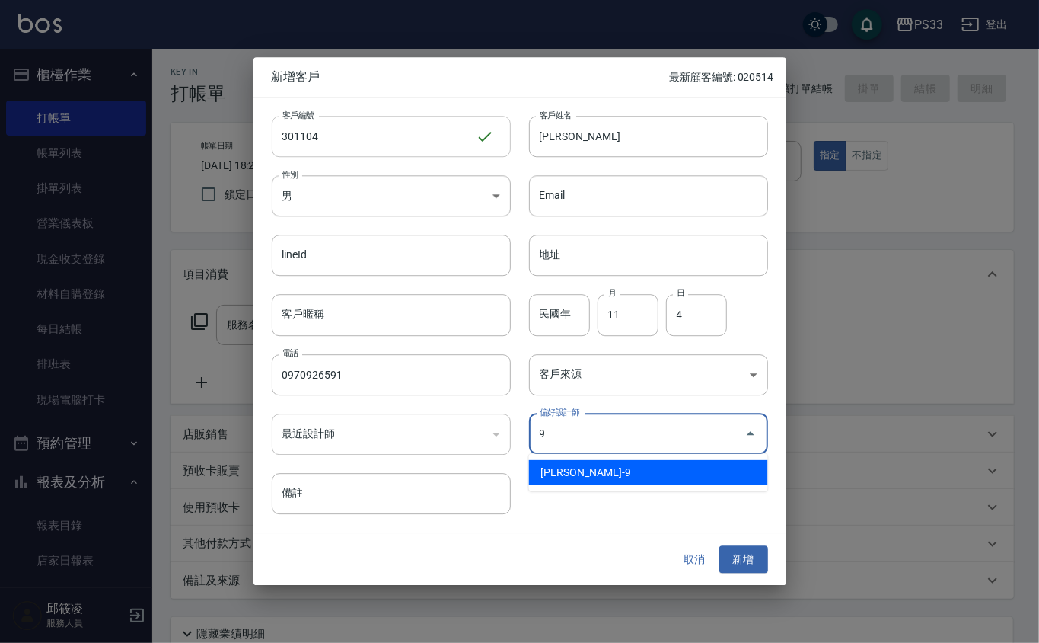
type input "許苡軒"
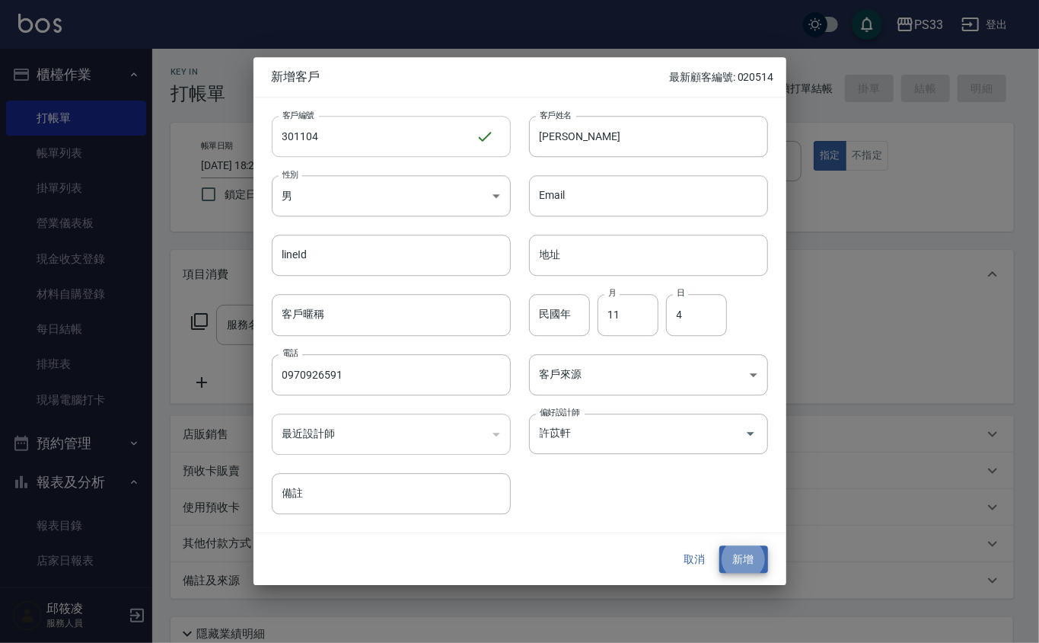
click at [720, 545] on button "新增" at bounding box center [744, 559] width 49 height 28
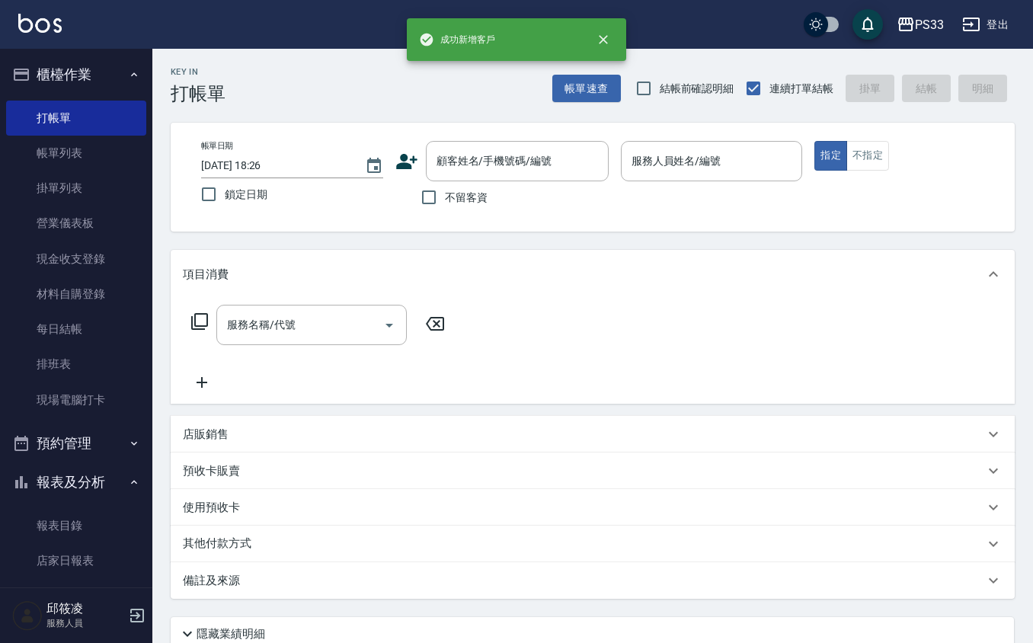
click at [402, 161] on icon at bounding box center [406, 161] width 23 height 23
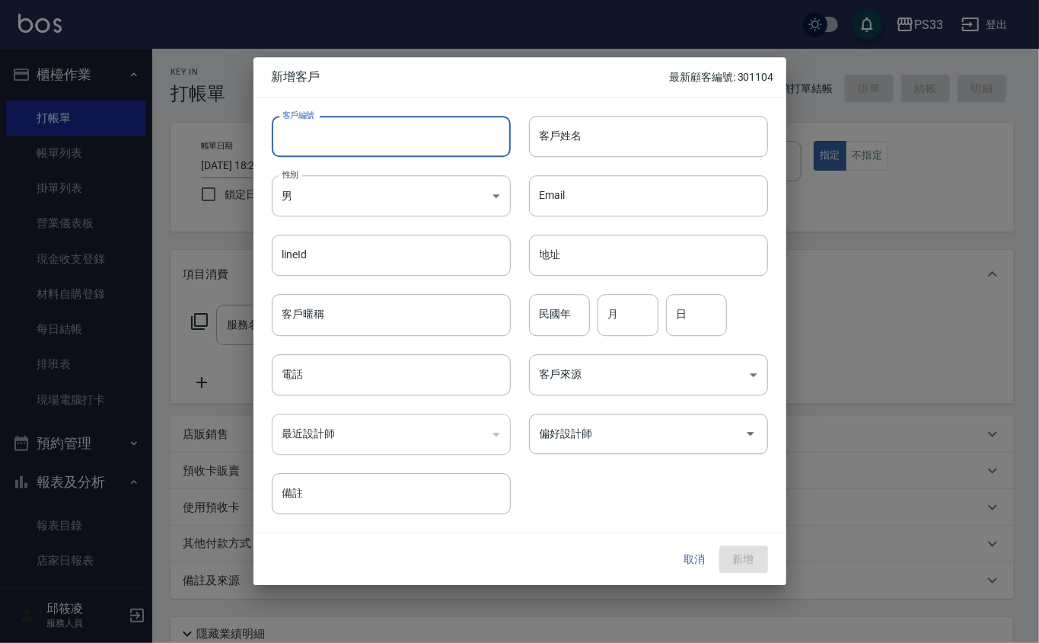
click at [408, 146] on input "客戶編號" at bounding box center [391, 136] width 239 height 41
type input "190613"
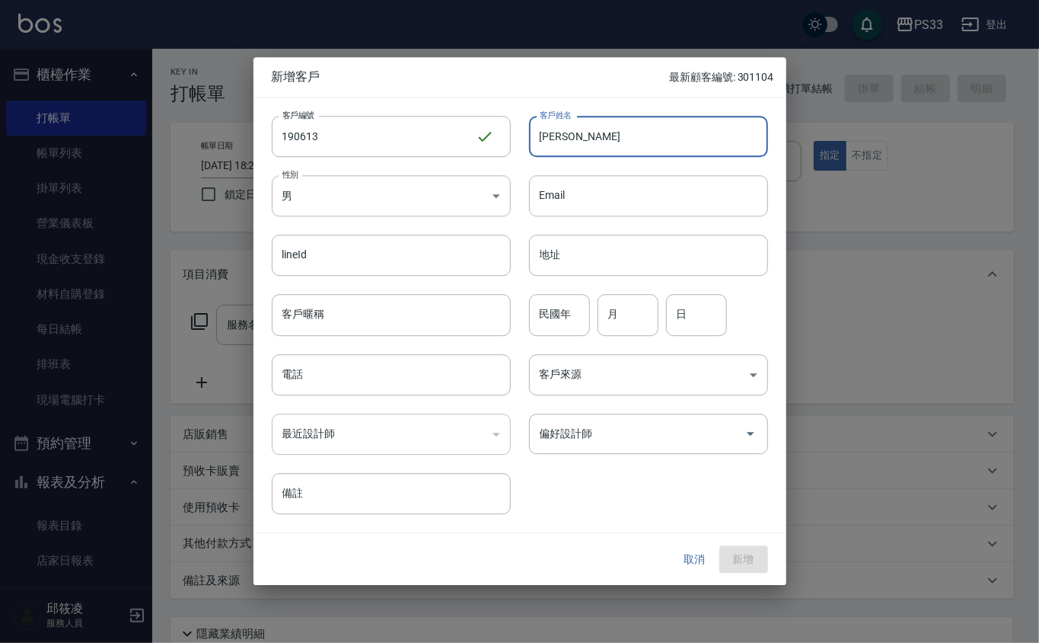
type input "[PERSON_NAME]"
type input "82"
type input "6"
type input "13"
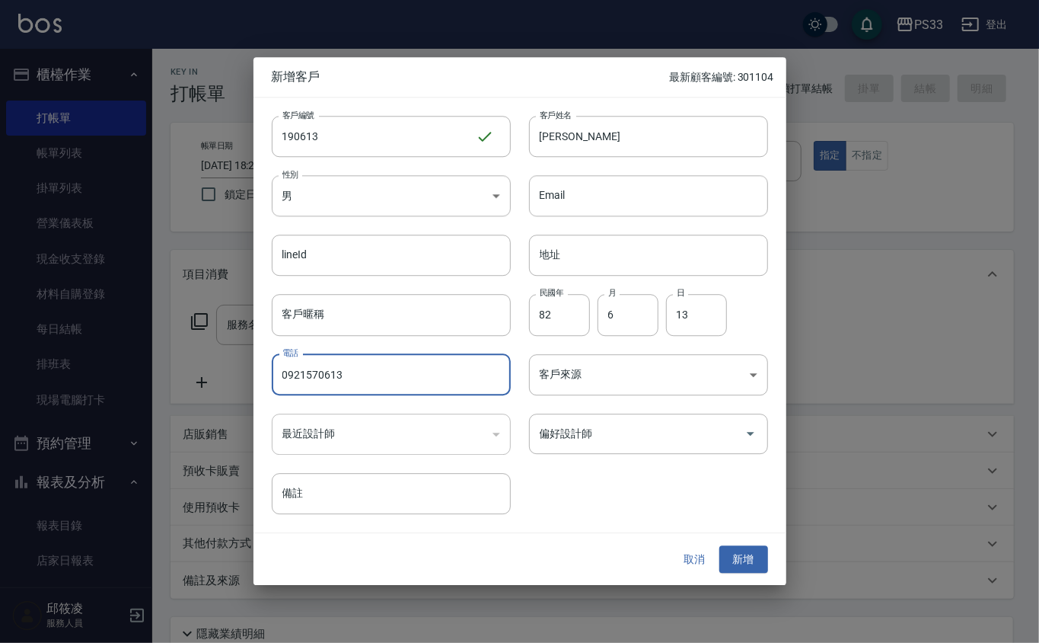
type input "0921570613"
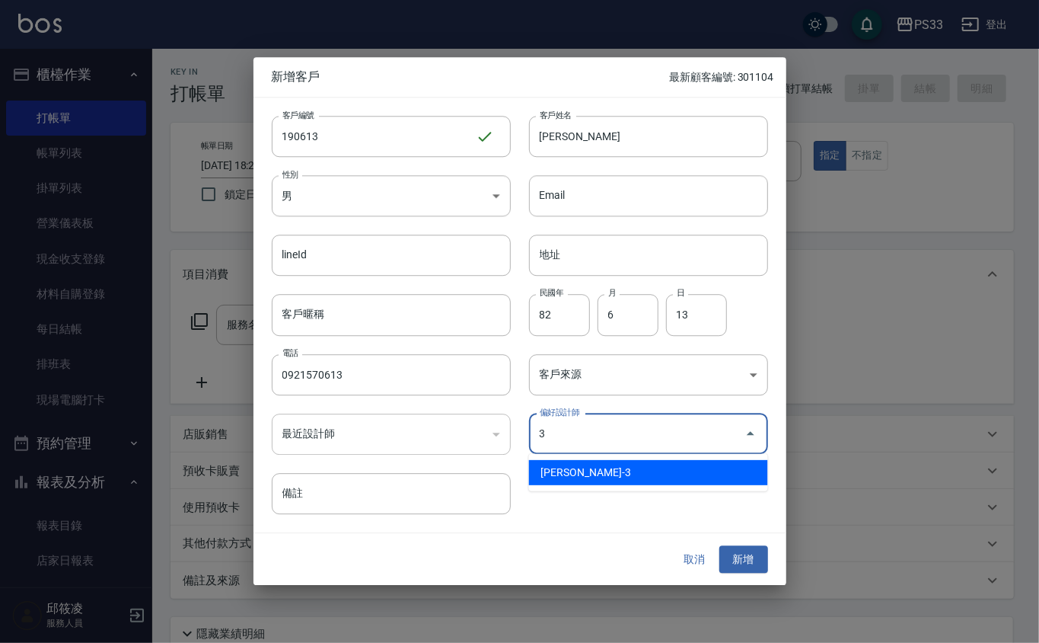
type input "[PERSON_NAME]"
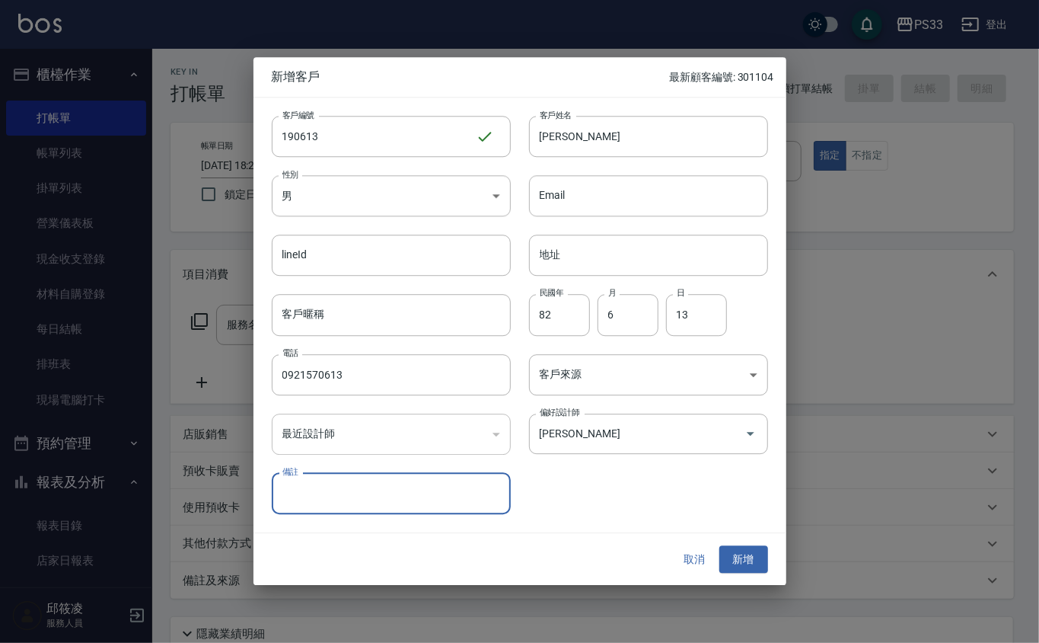
click at [720, 545] on button "新增" at bounding box center [744, 559] width 49 height 28
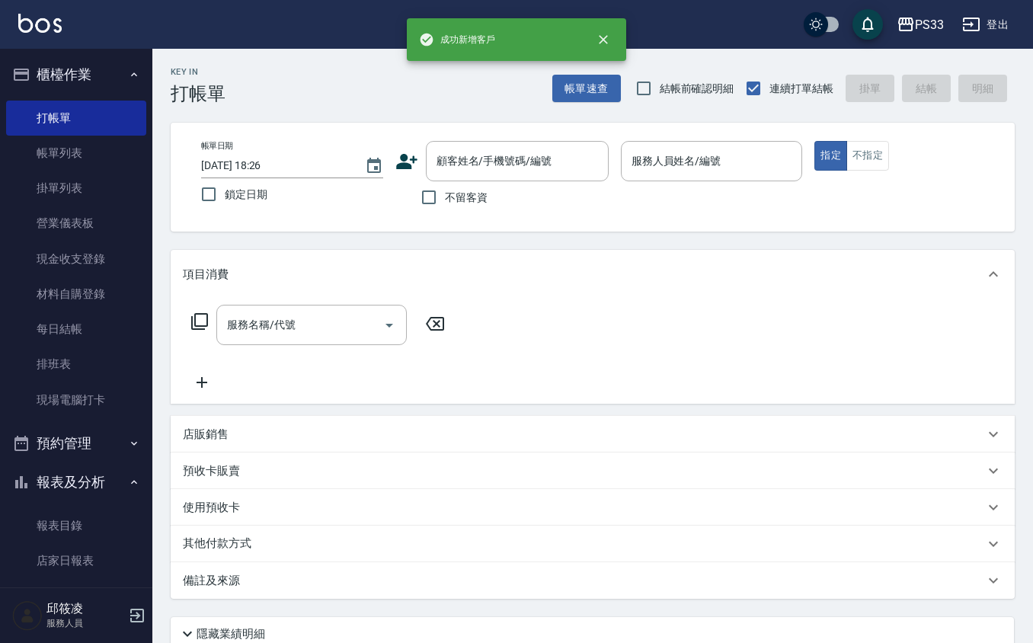
click at [399, 161] on icon at bounding box center [406, 161] width 23 height 23
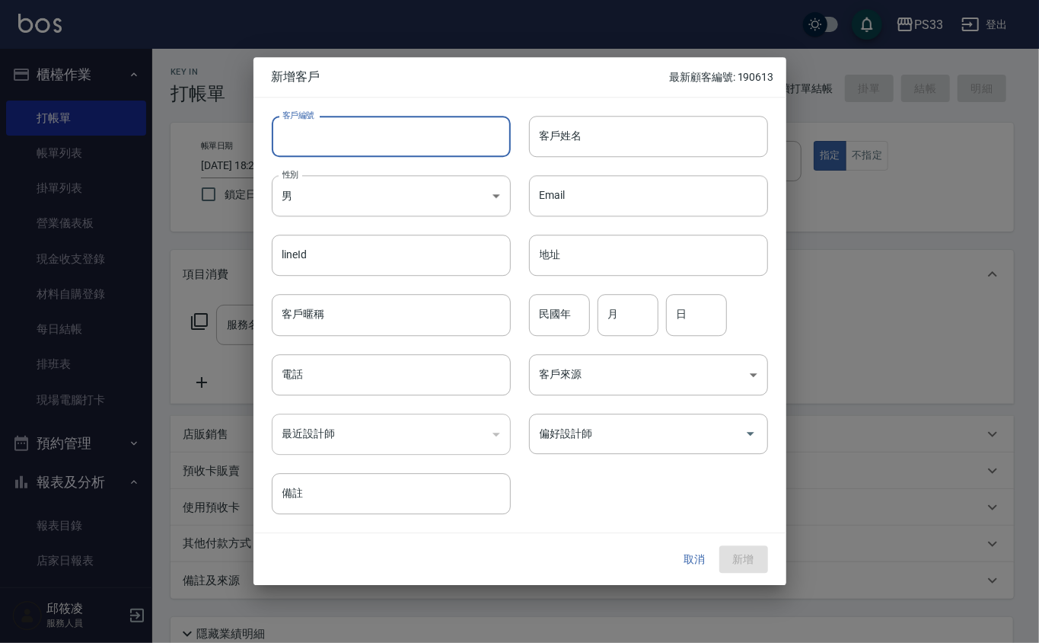
click at [406, 144] on input "客戶編號" at bounding box center [391, 136] width 239 height 41
type input "040321"
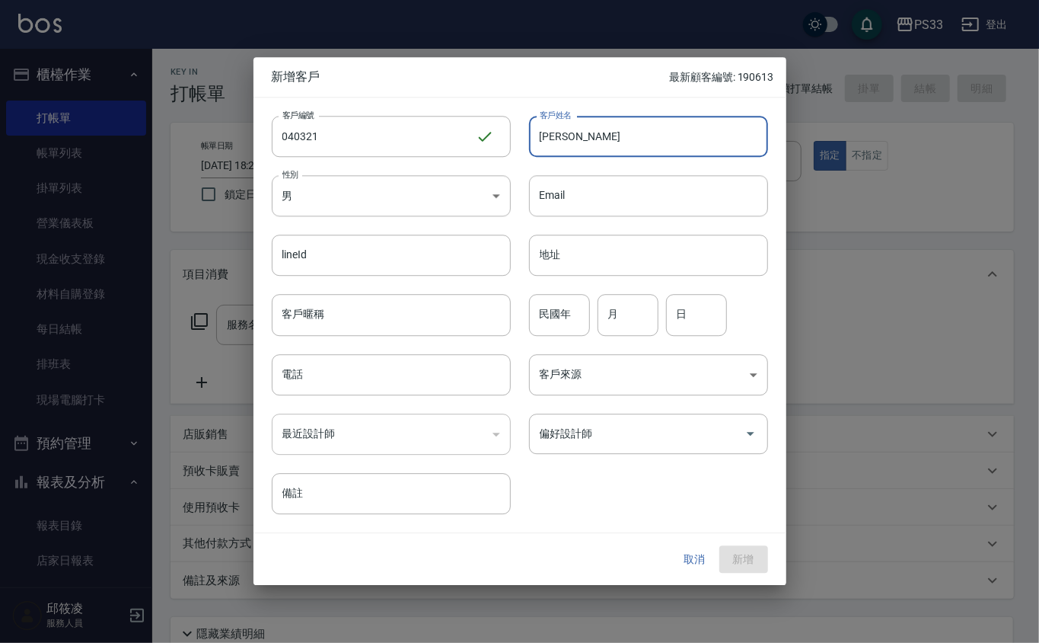
type input "[PERSON_NAME]"
type input "78"
type input "3"
type input "21"
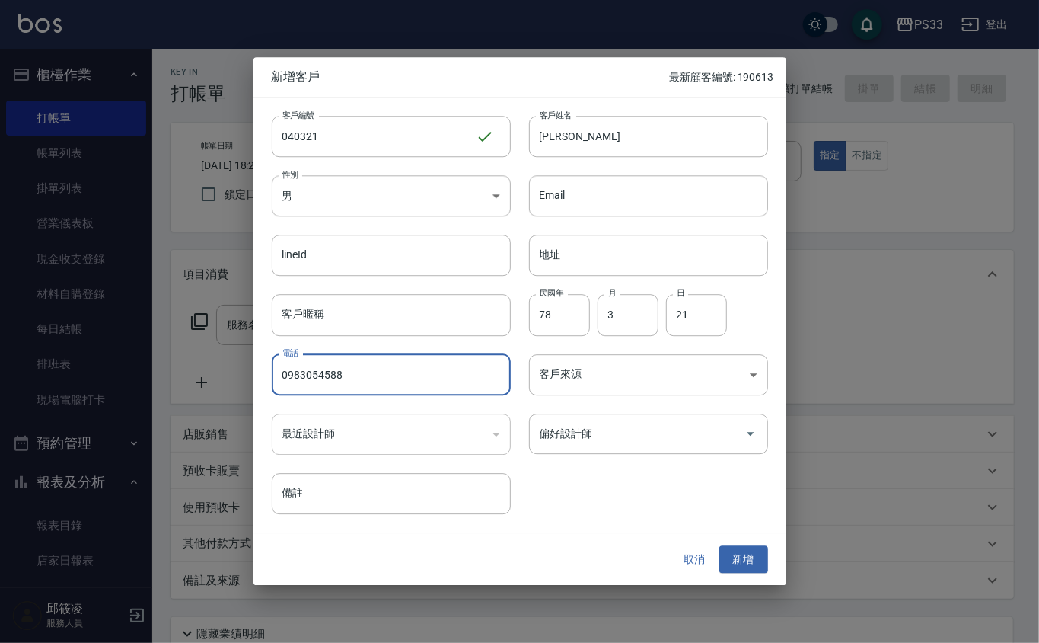
type input "0983054588"
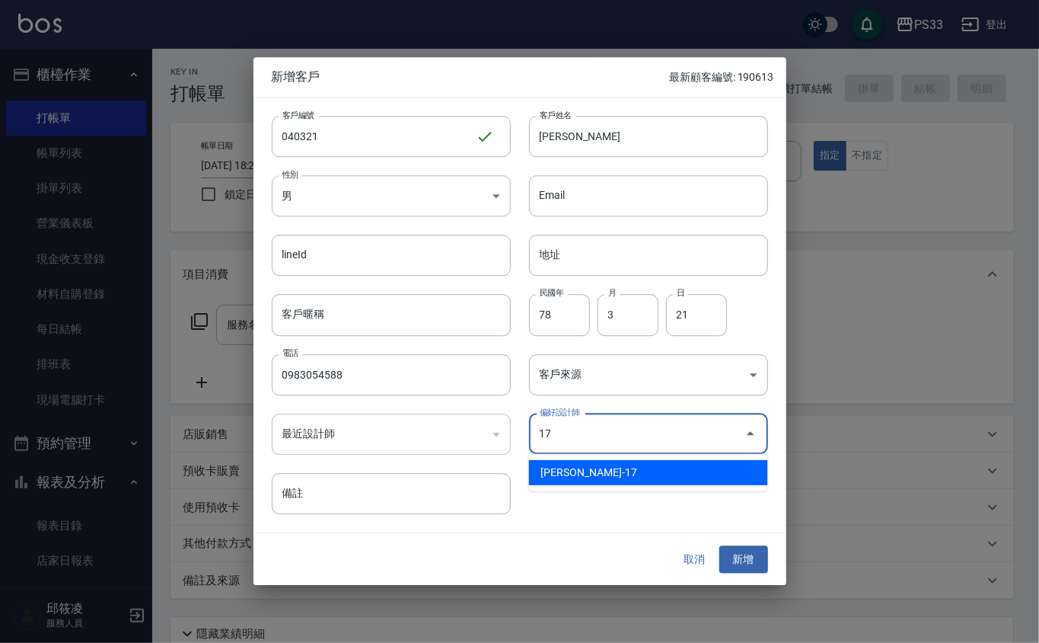
type input "張嘉珮"
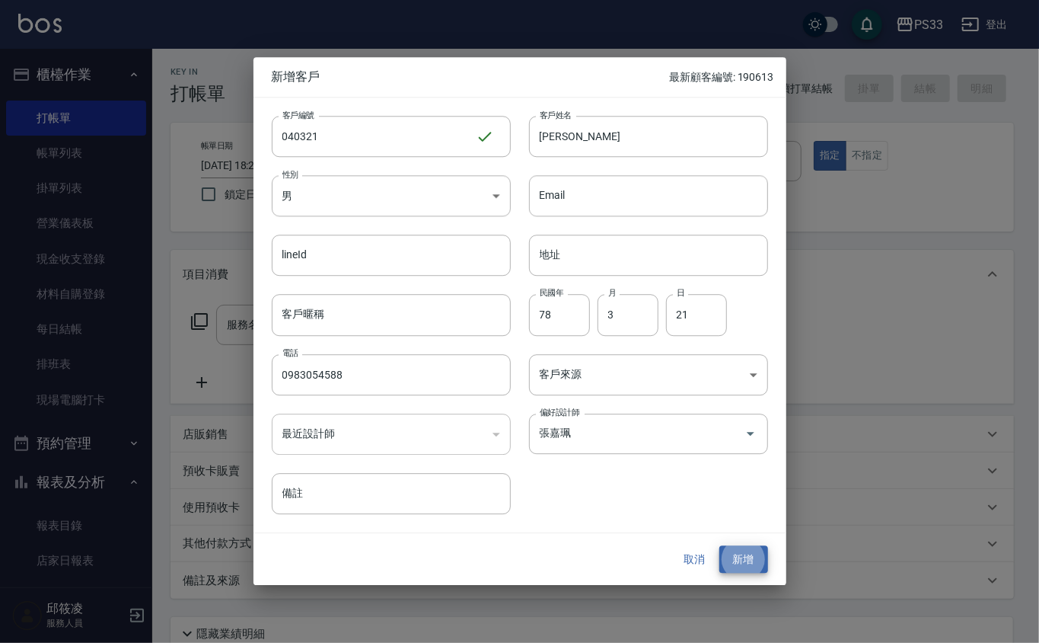
click at [720, 545] on button "新增" at bounding box center [744, 559] width 49 height 28
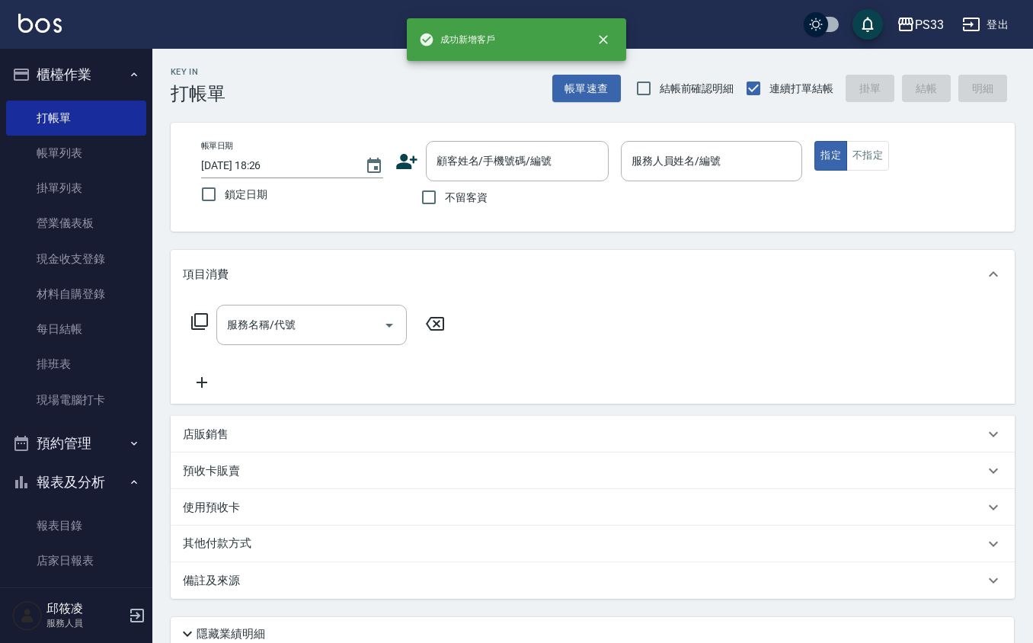
click at [393, 155] on div "帳單日期 [DATE] 18:26 鎖定日期 顧客姓名/手機號碼/編號 顧客姓名/手機號碼/編號 不留客資 服務人員姓名/編號 服務人員姓名/編號 指定 不指定" at bounding box center [592, 177] width 807 height 72
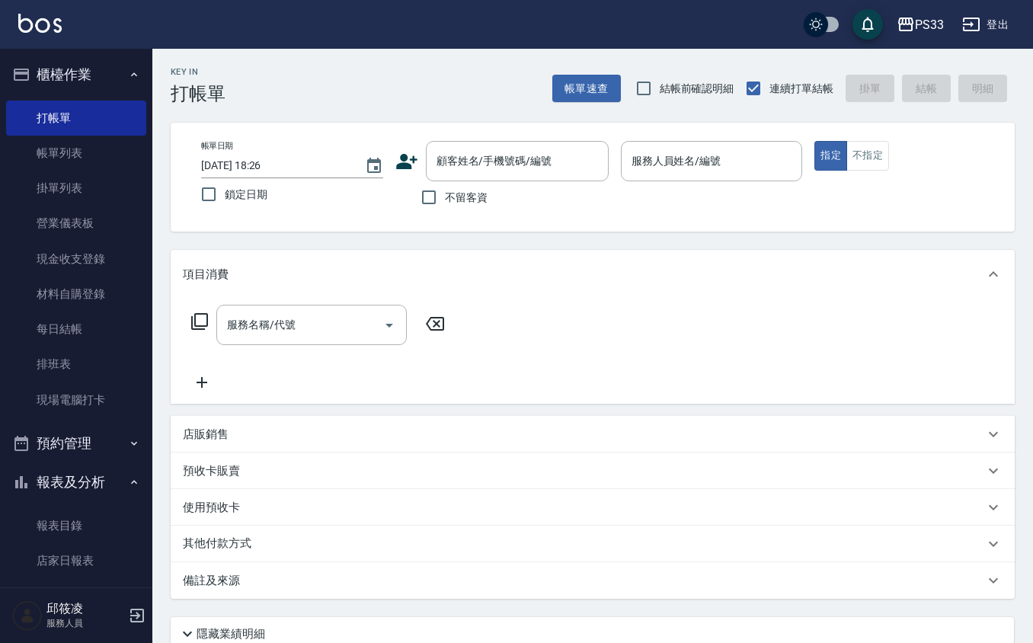
click at [401, 154] on icon at bounding box center [406, 161] width 23 height 23
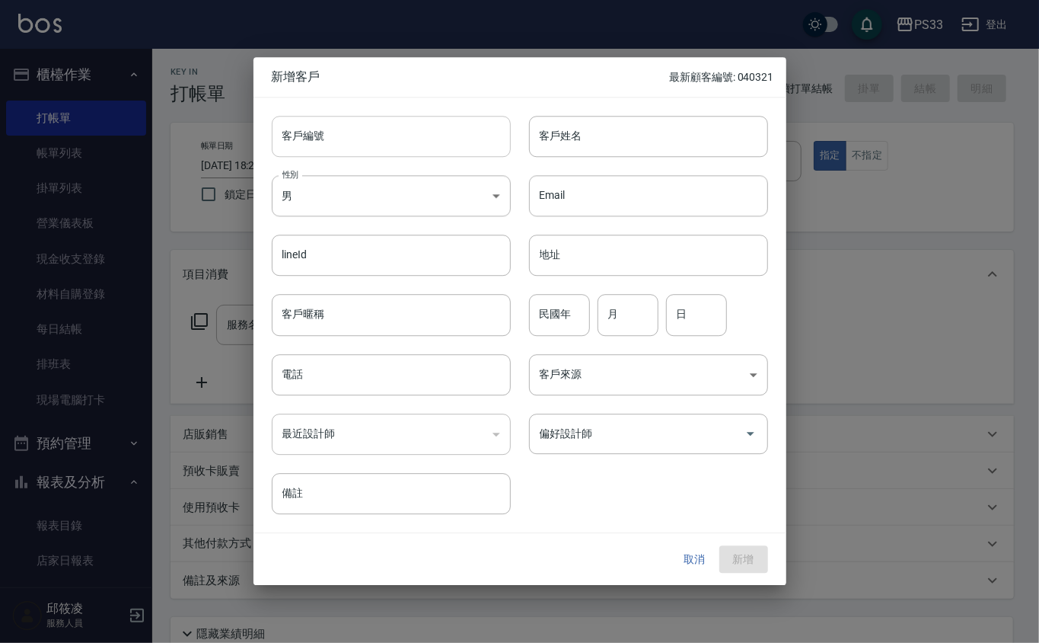
click at [409, 137] on input "客戶編號" at bounding box center [391, 136] width 239 height 41
type input "240803"
type input "[PERSON_NAME]"
type input "87"
type input "8"
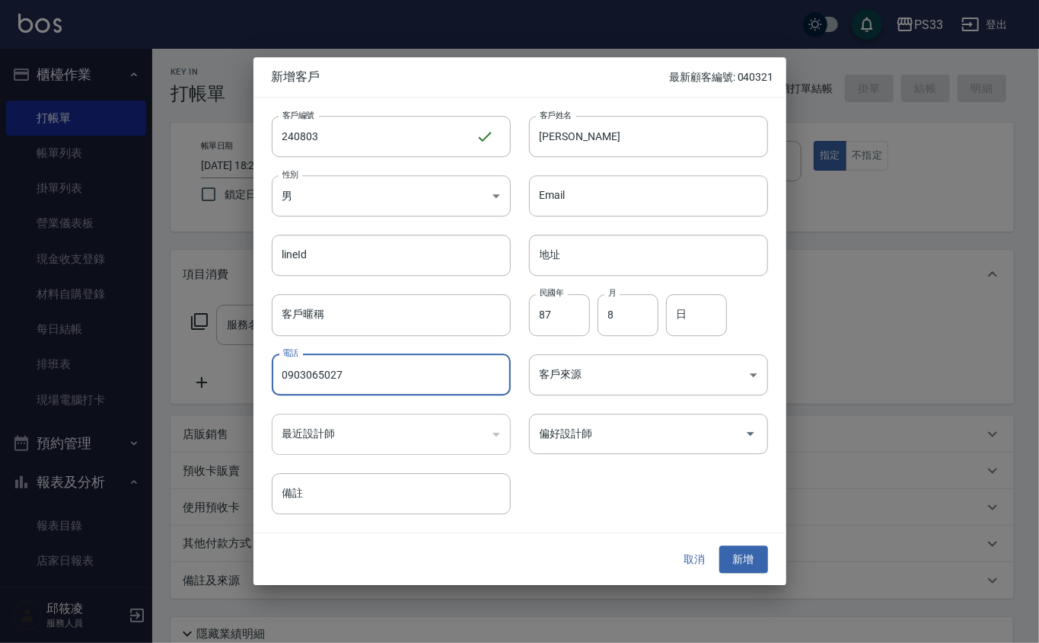
type input "0903065027"
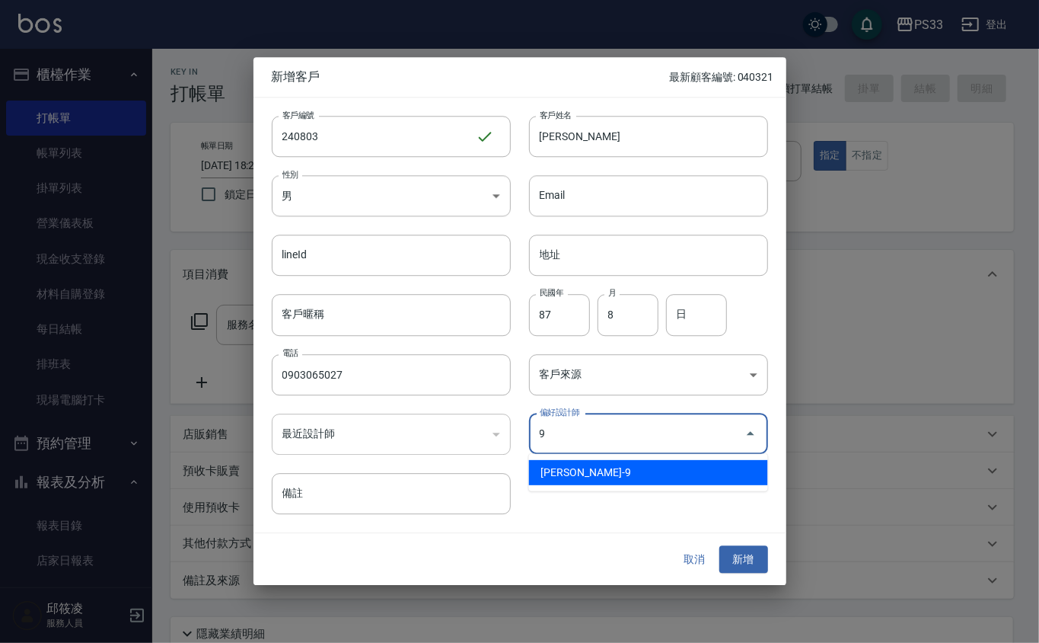
type input "許苡軒"
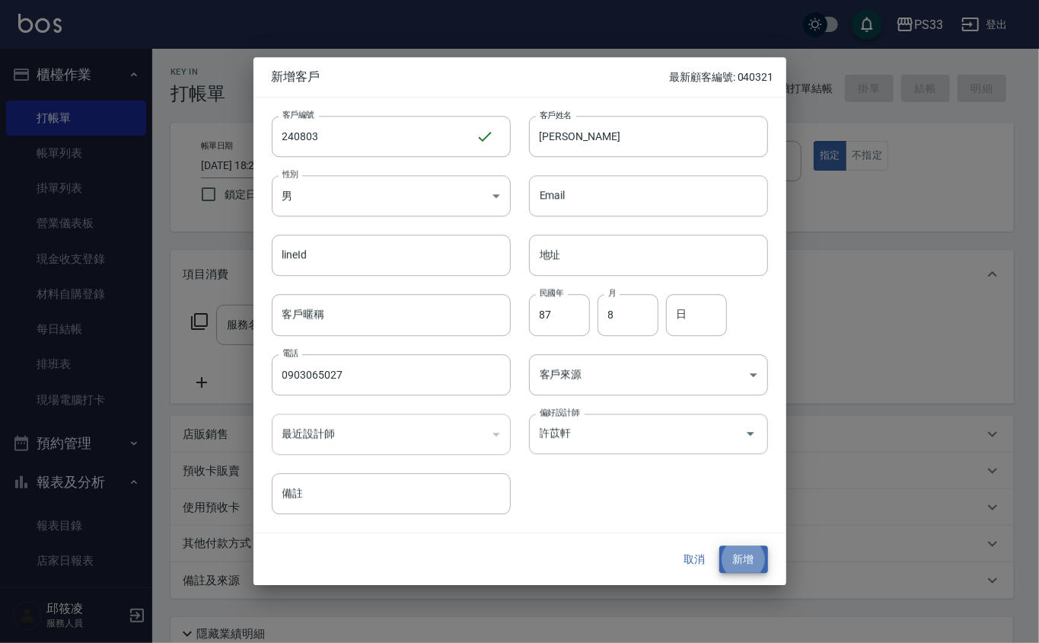
click at [720, 545] on button "新增" at bounding box center [744, 559] width 49 height 28
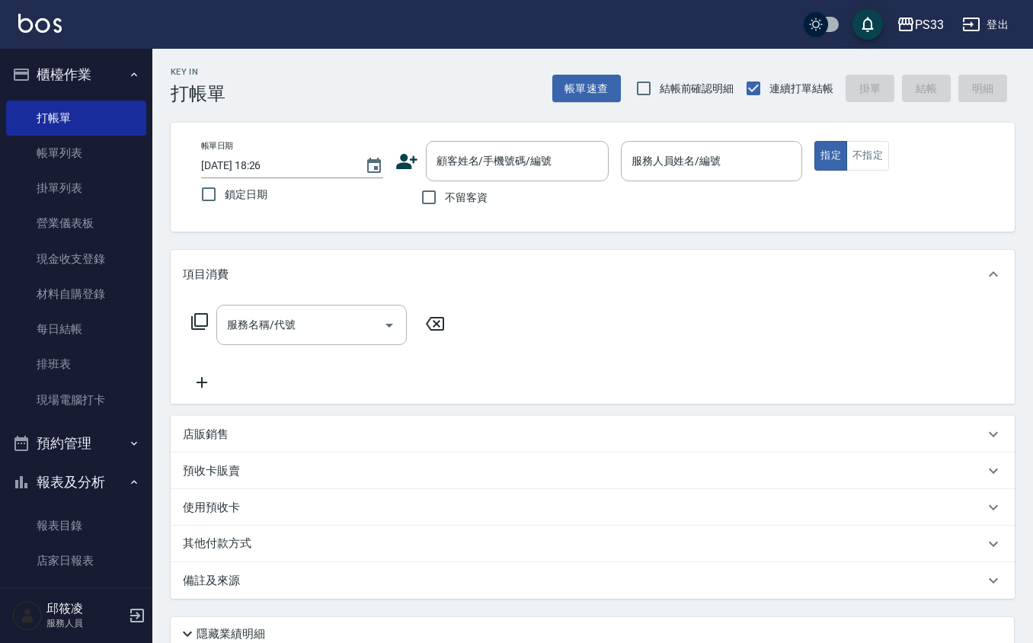
click at [407, 161] on icon at bounding box center [406, 161] width 23 height 23
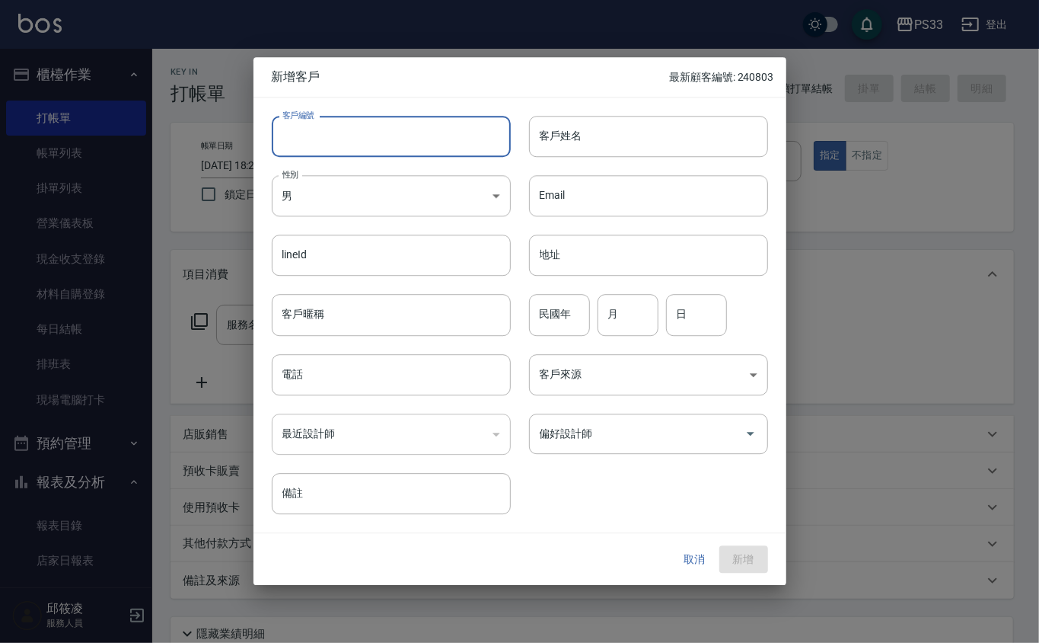
click at [398, 117] on input "客戶編號" at bounding box center [391, 136] width 239 height 41
type input "230917"
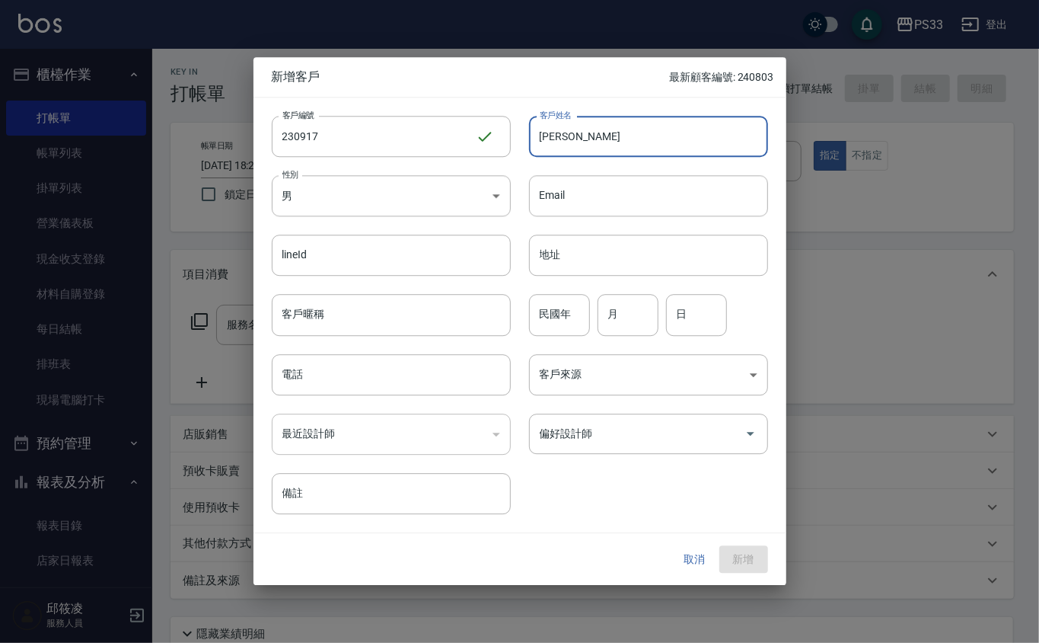
type input "[PERSON_NAME]"
type input "9"
type input "17"
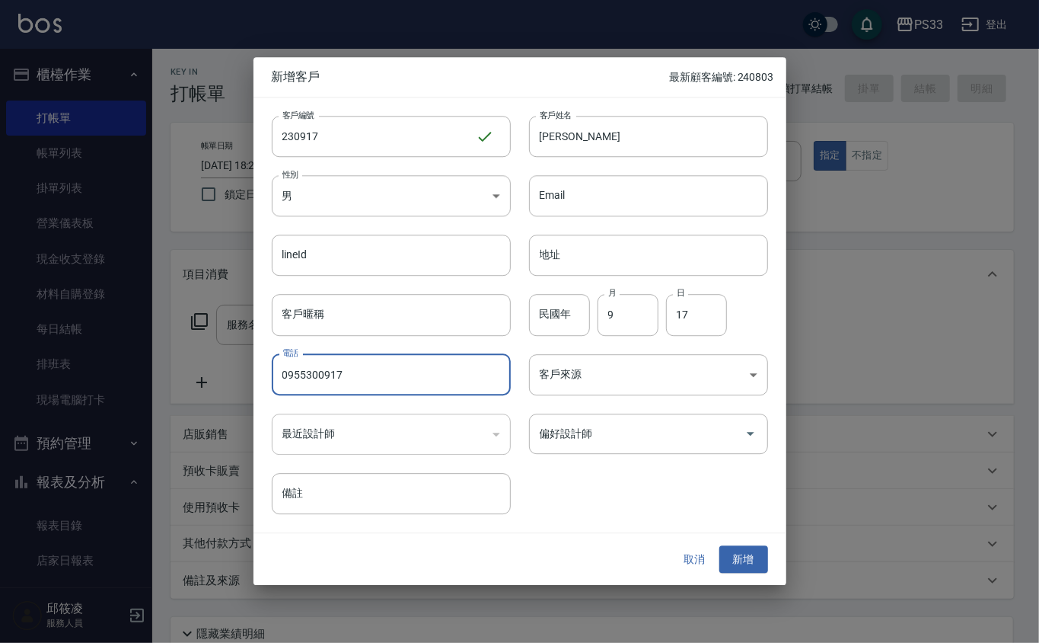
type input "0955300917"
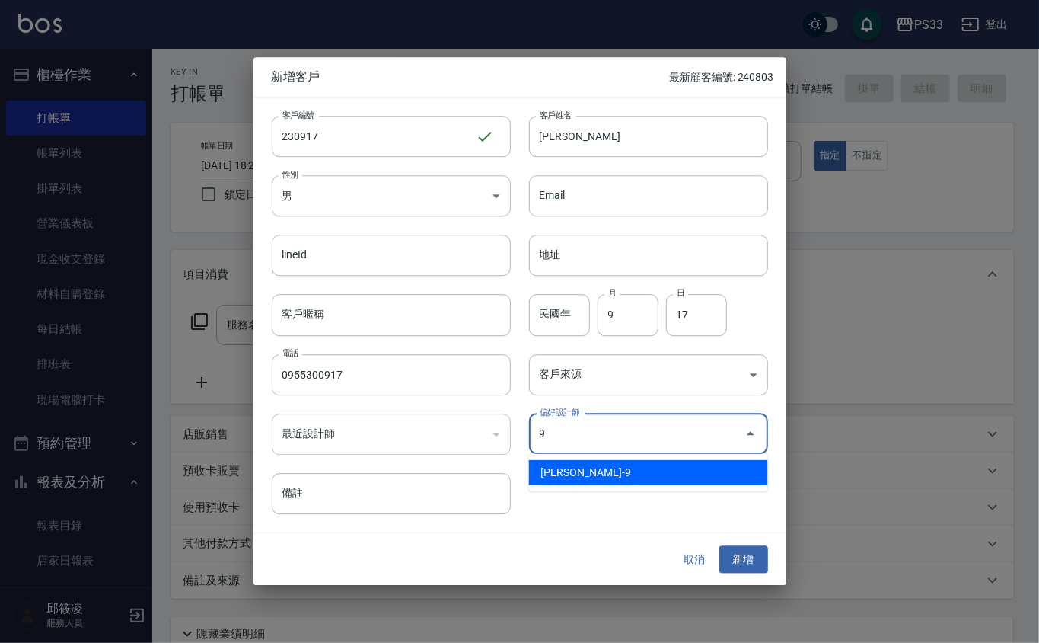
type input "許苡軒"
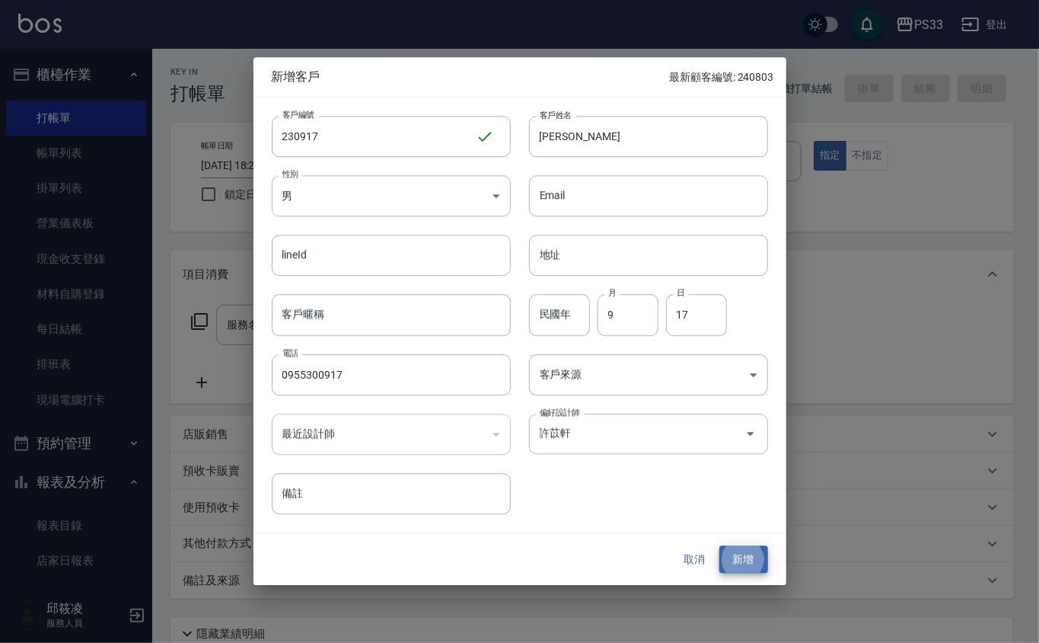
click at [720, 545] on button "新增" at bounding box center [744, 559] width 49 height 28
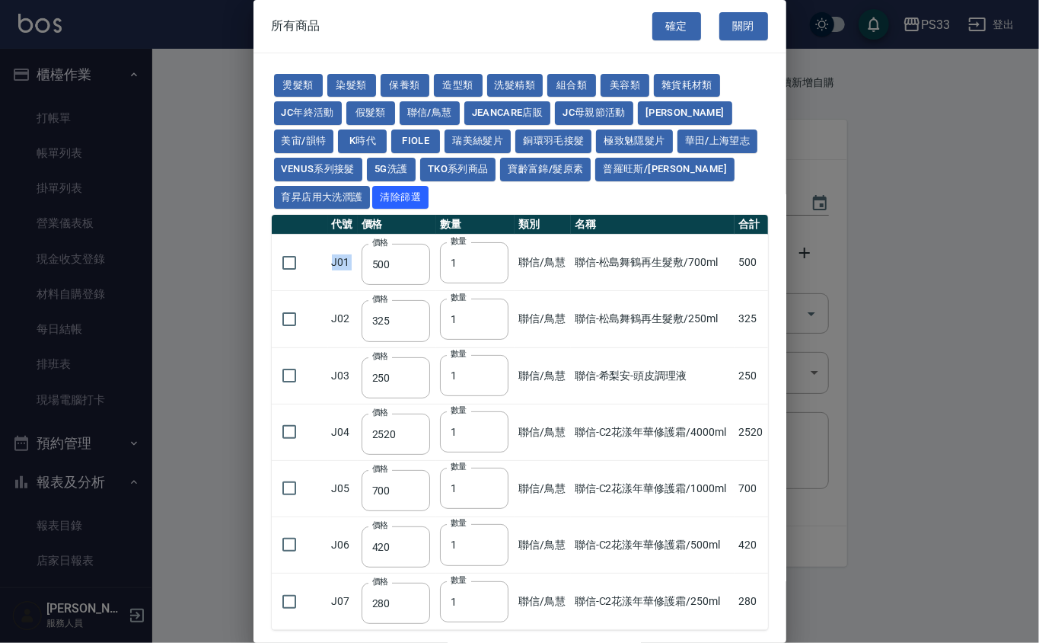
scroll to position [83, 0]
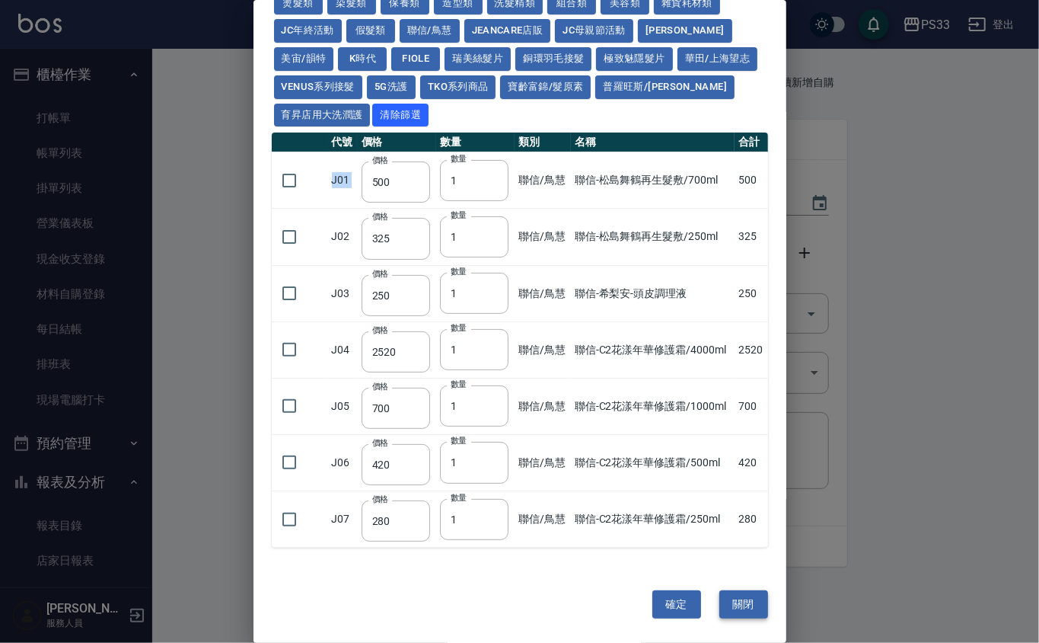
click at [754, 600] on button "關閉" at bounding box center [744, 604] width 49 height 28
